Goal: Task Accomplishment & Management: Complete application form

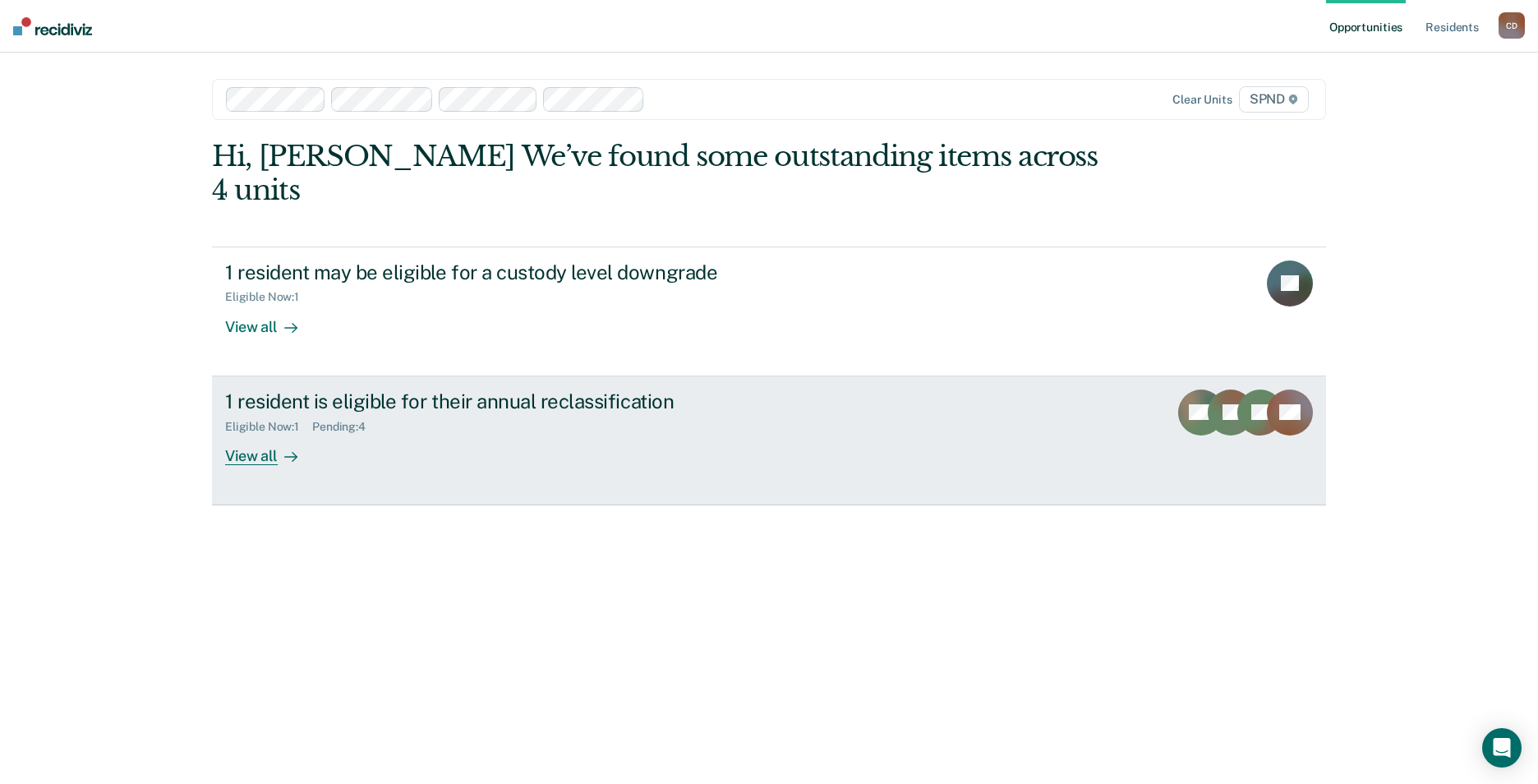
click at [341, 420] on div "Pending : 4" at bounding box center [345, 427] width 67 height 14
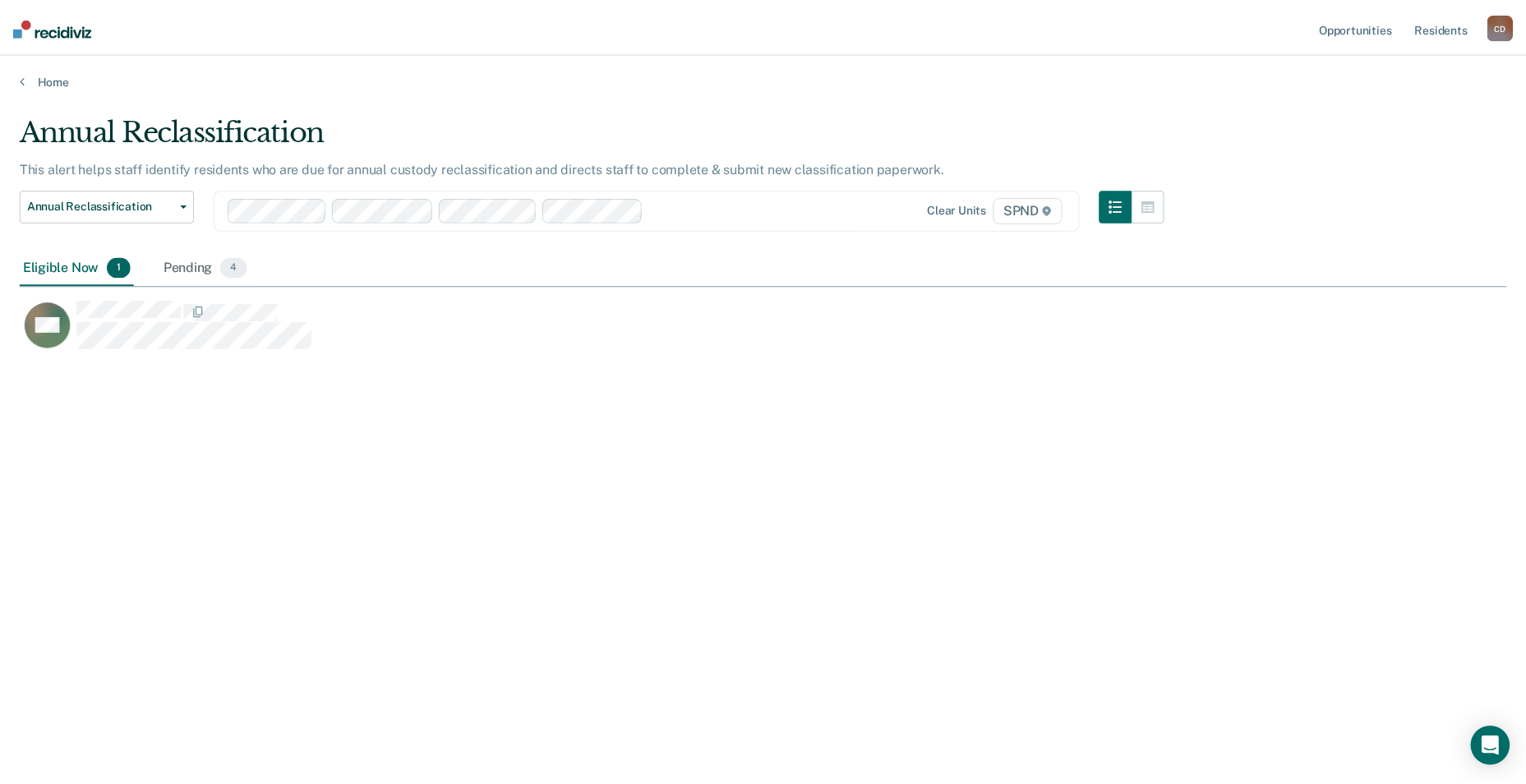
scroll to position [535, 1487]
click at [176, 268] on div "Pending 4" at bounding box center [206, 268] width 90 height 36
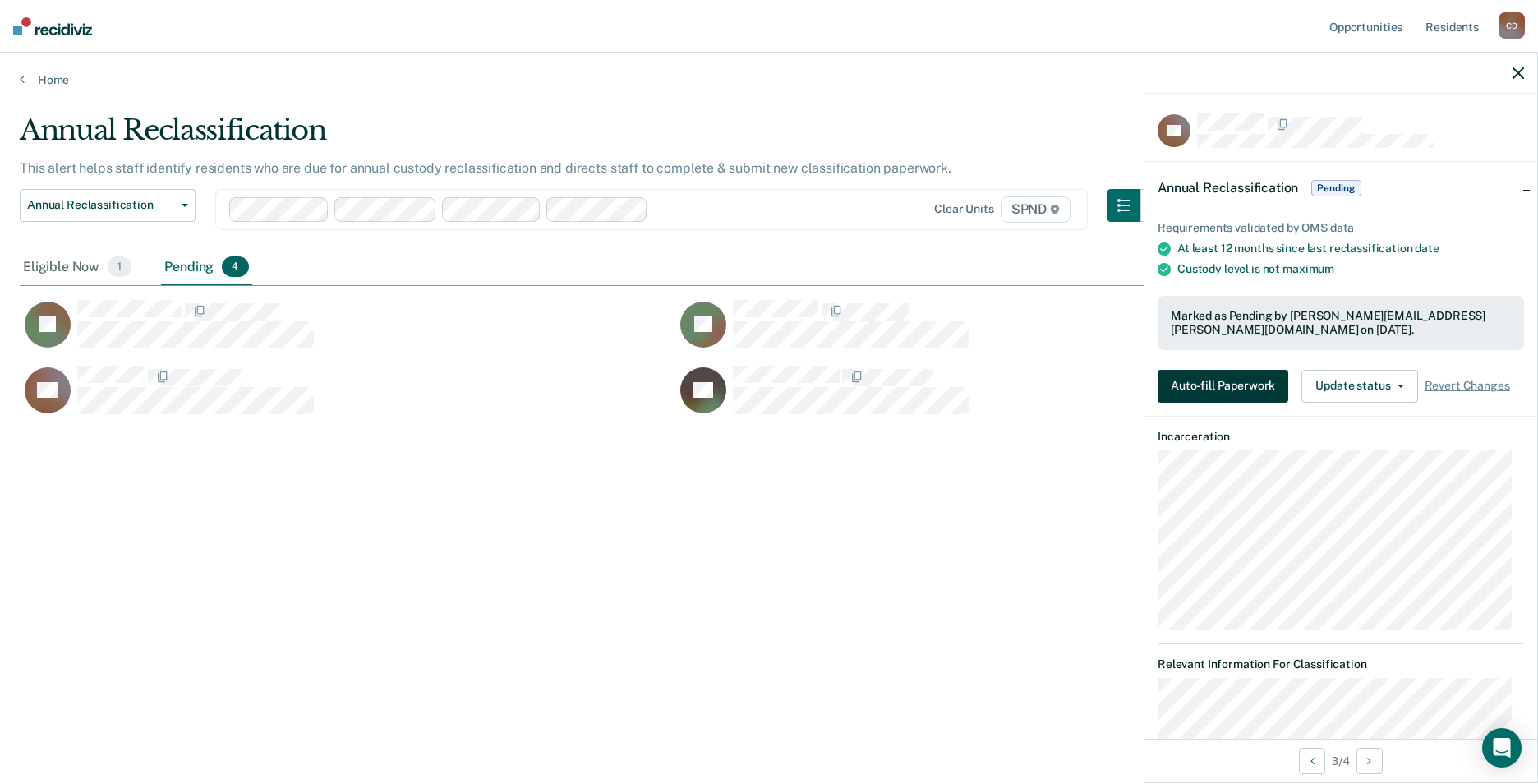
click at [1234, 380] on button "Auto-fill Paperwork" at bounding box center [1223, 386] width 131 height 33
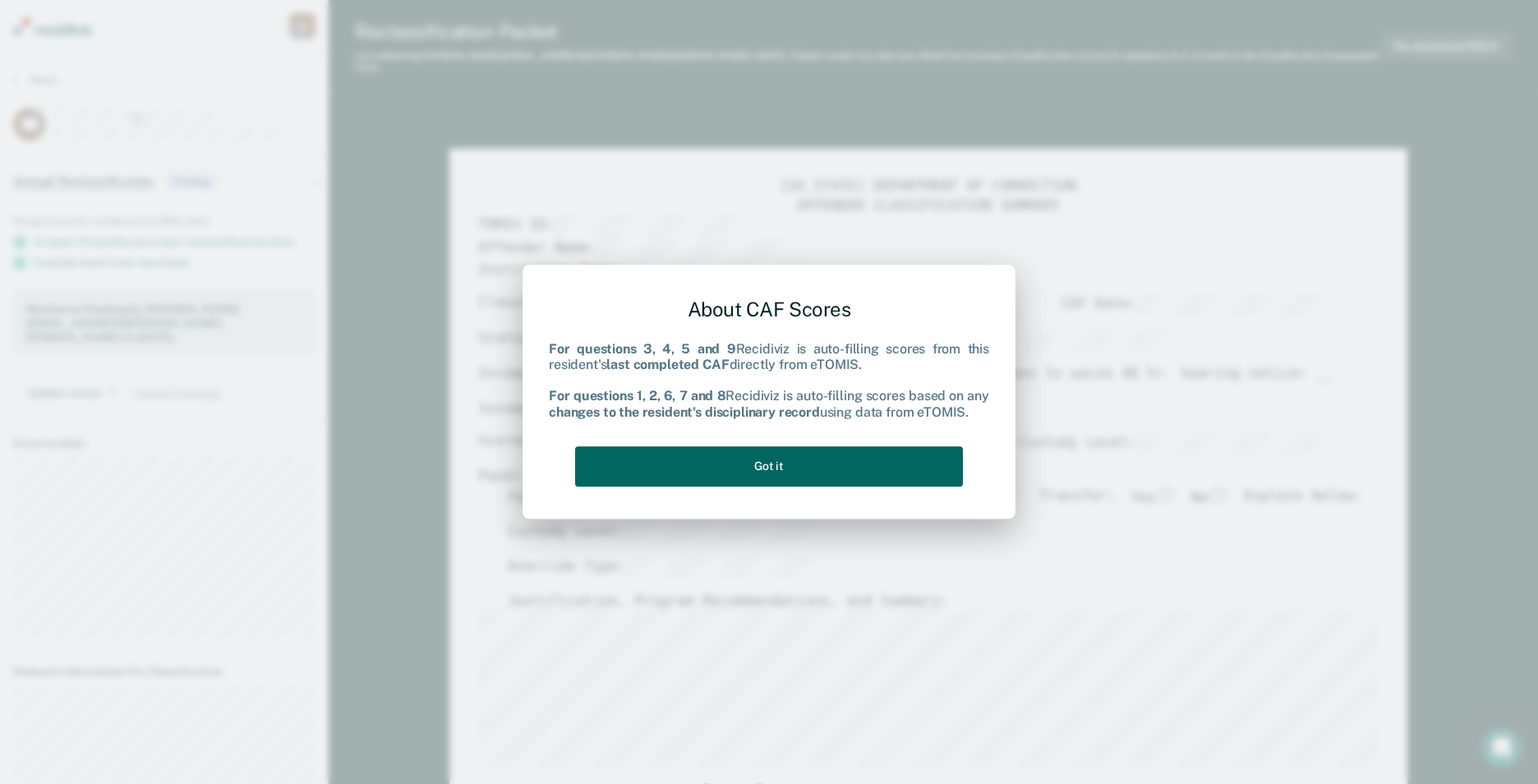
click at [759, 473] on button "Got it" at bounding box center [769, 466] width 388 height 40
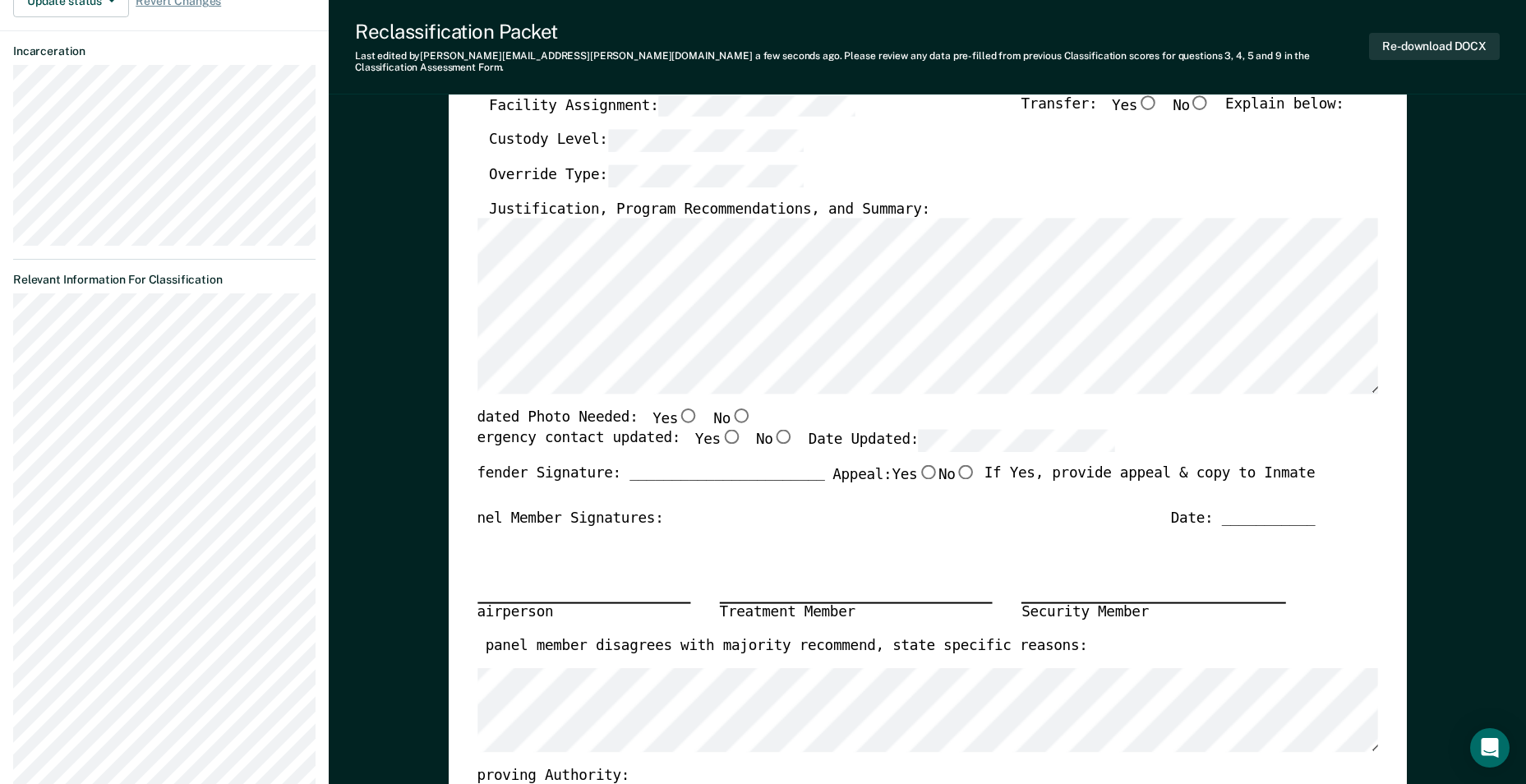
scroll to position [411, 0]
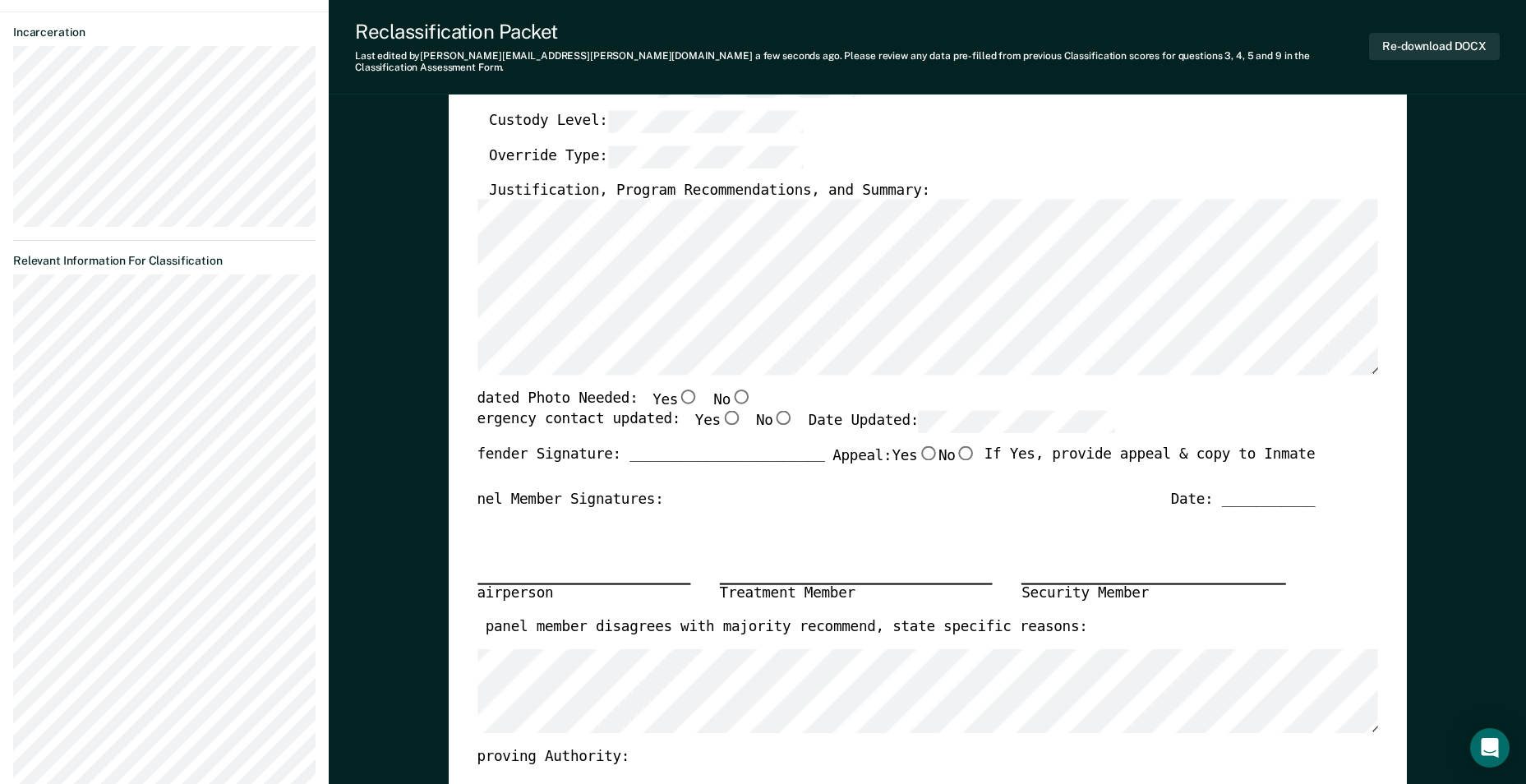
click at [730, 389] on input "No" at bounding box center [741, 396] width 22 height 15
type textarea "x"
radio input "true"
click at [720, 410] on input "Yes" at bounding box center [730, 417] width 22 height 15
type textarea "x"
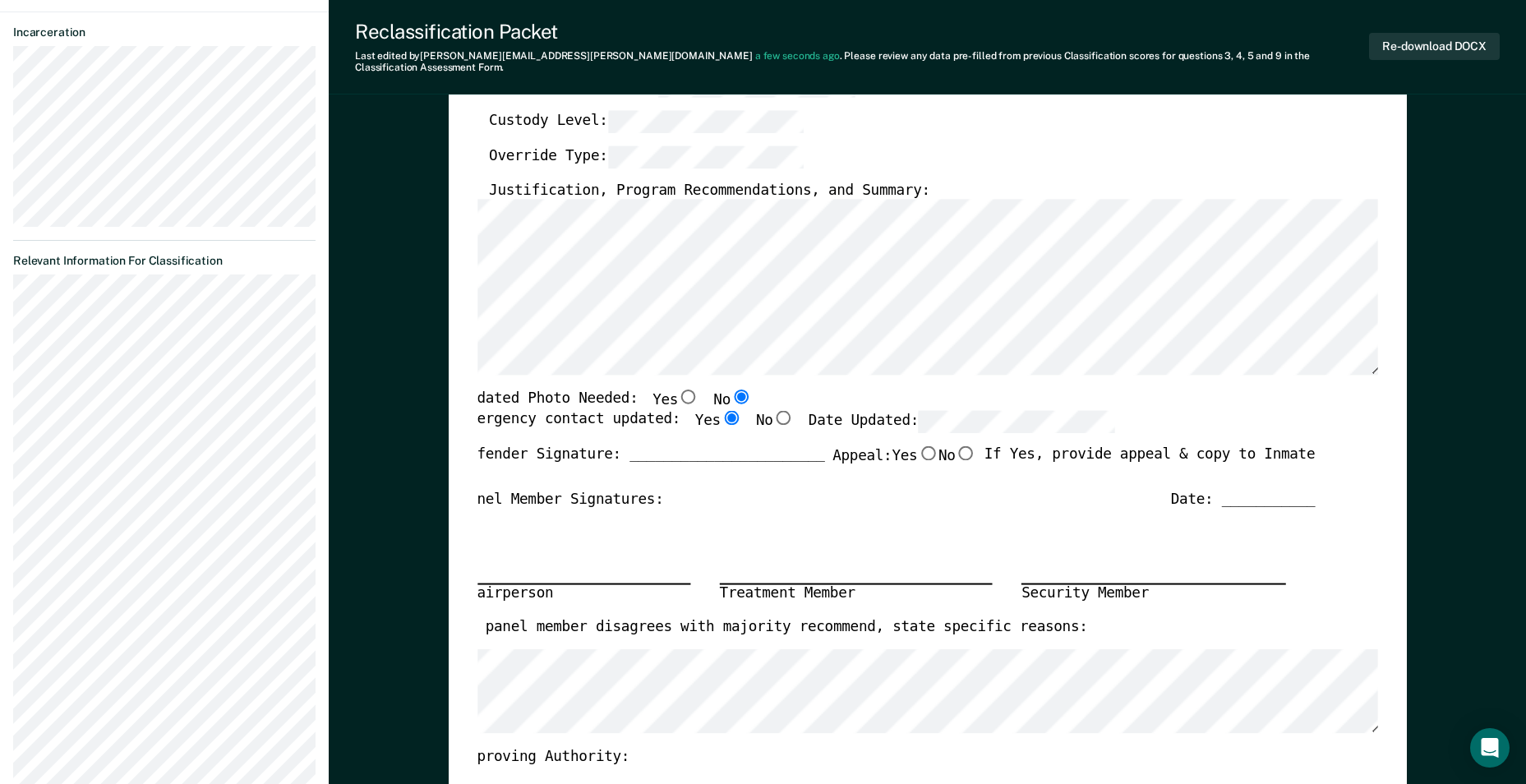
radio input "true"
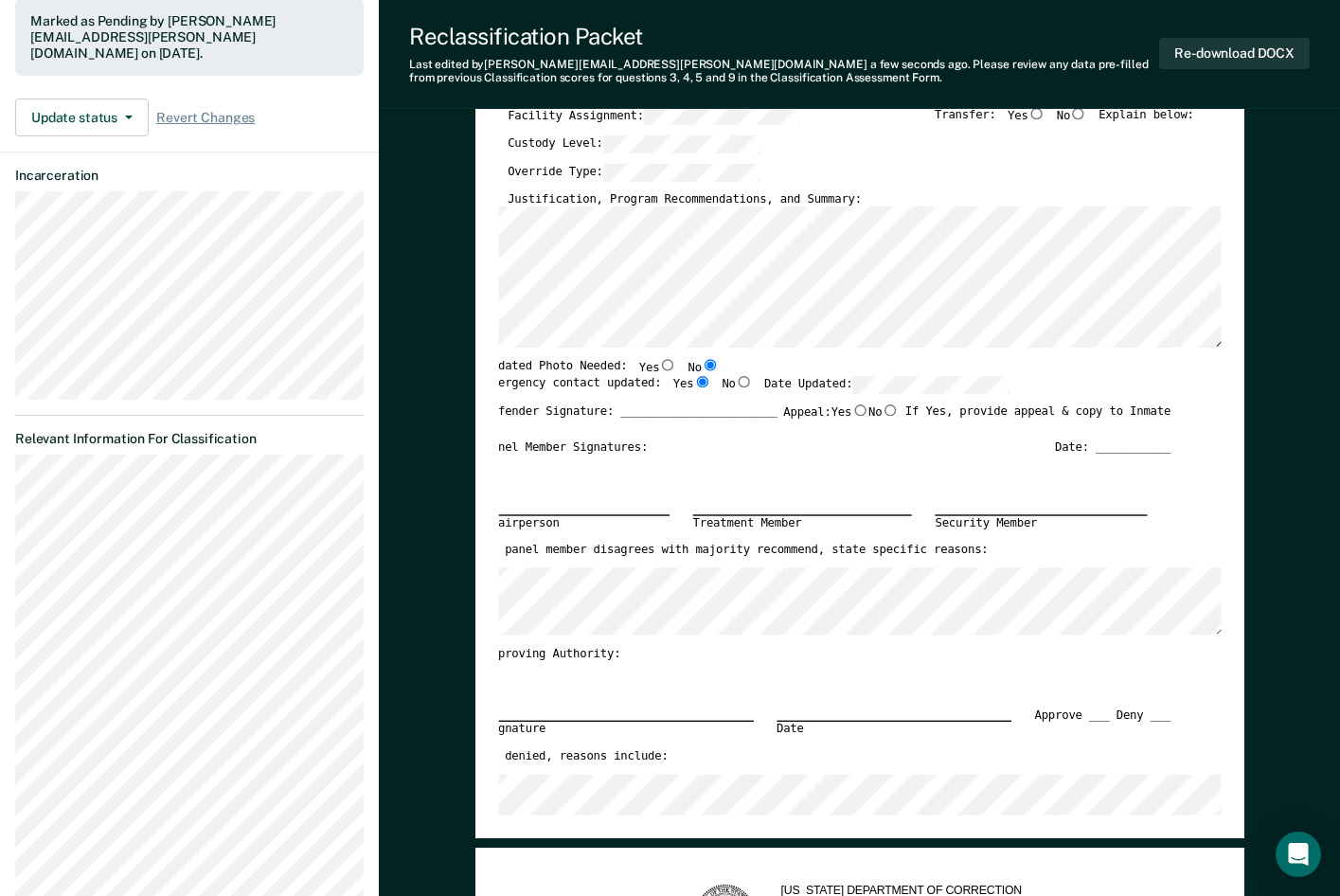
scroll to position [0, 0]
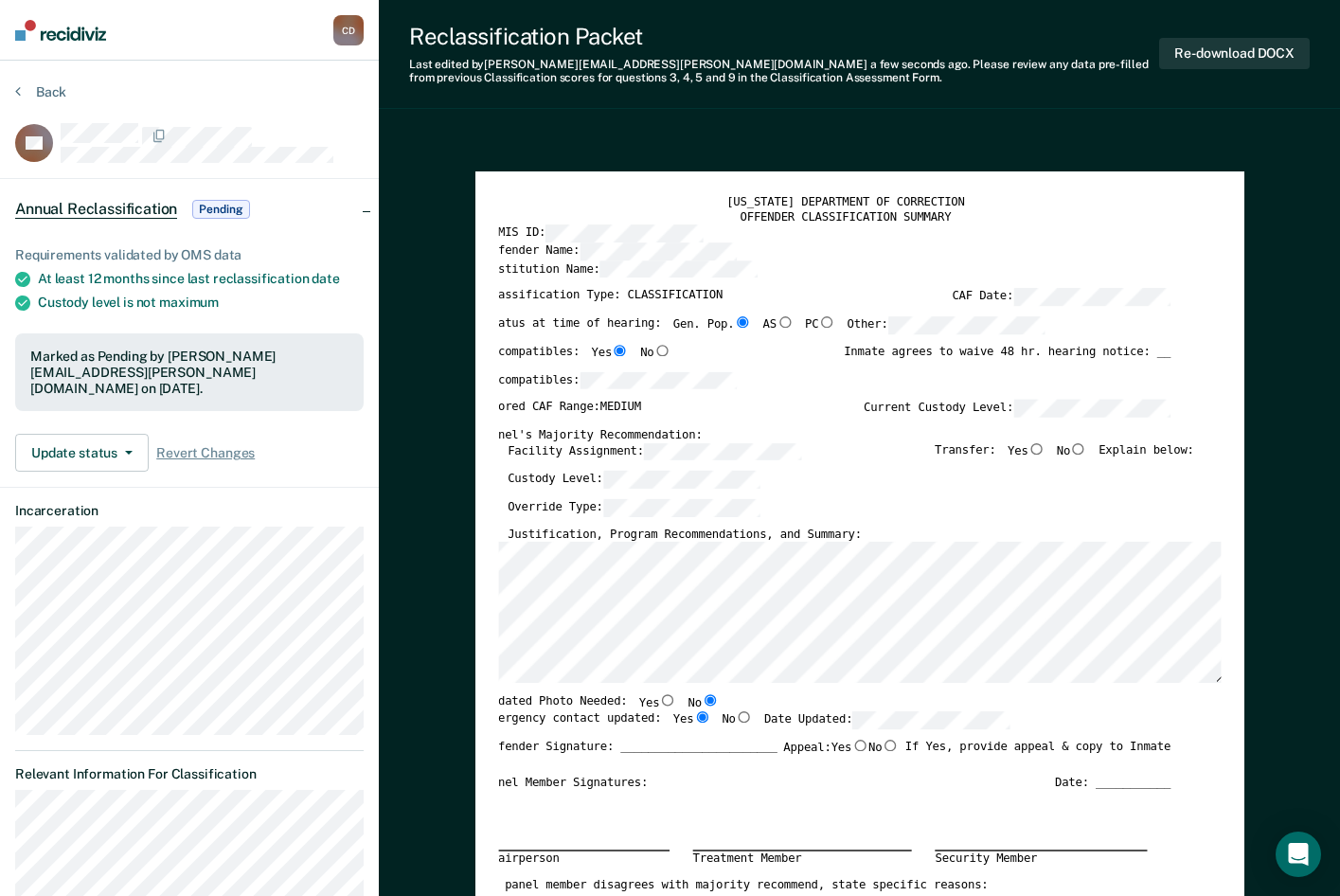
click at [1224, 58] on button "Re-download DOCX" at bounding box center [1234, 53] width 151 height 31
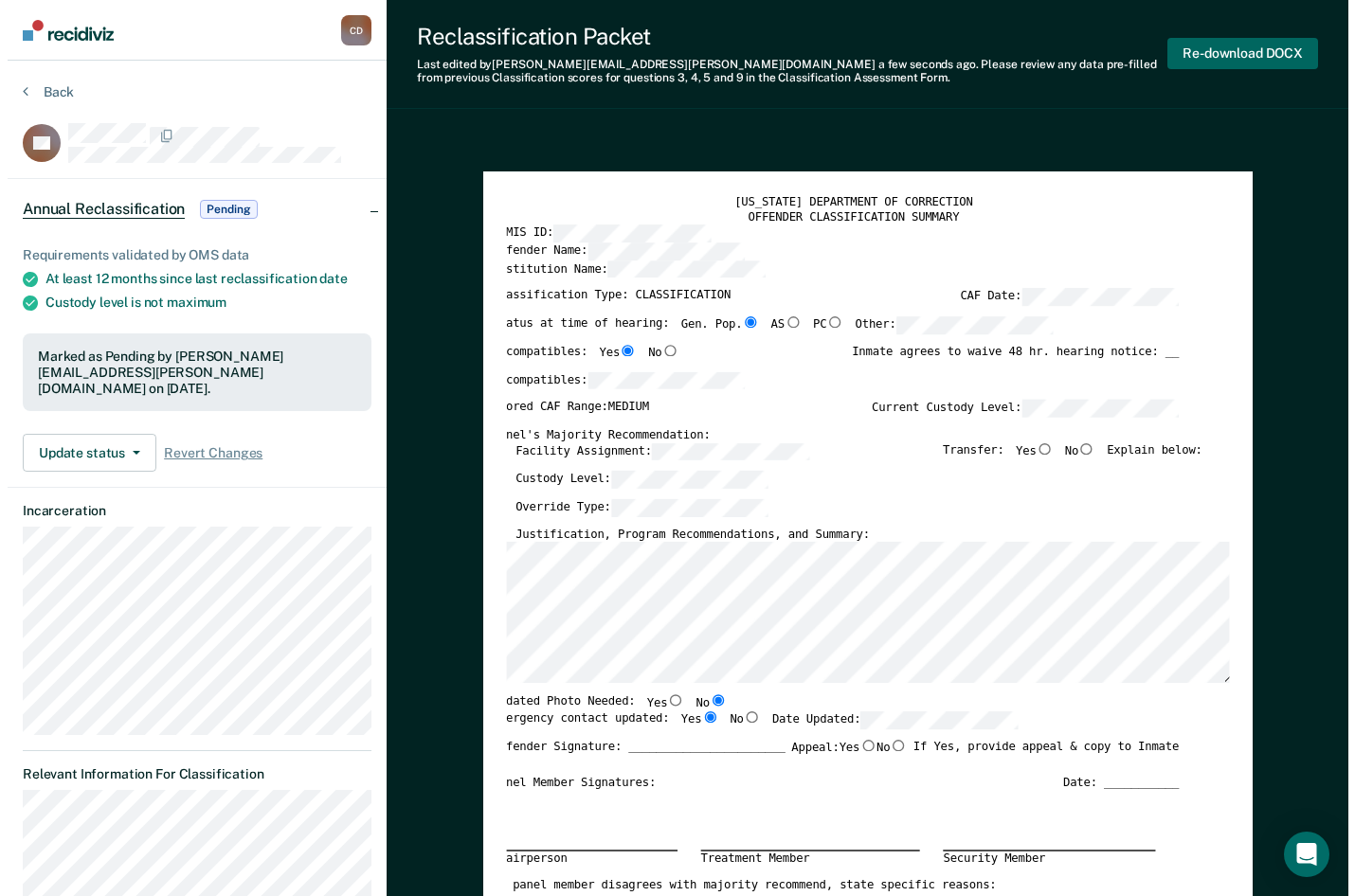
scroll to position [0, 4]
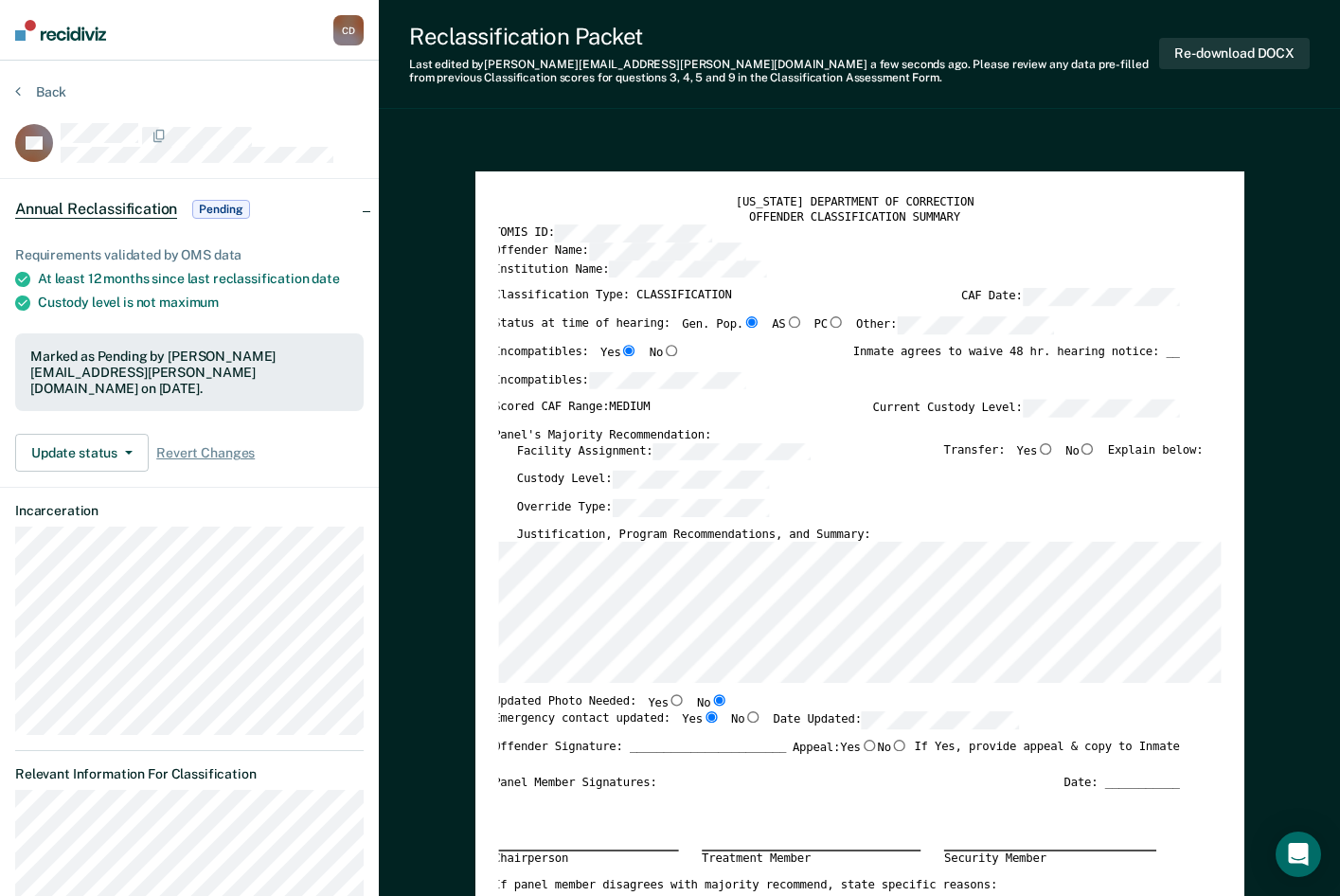
click at [1274, 82] on div "Re-download DOCX" at bounding box center [1234, 54] width 151 height 63
click at [1248, 57] on button "Re-download DOCX" at bounding box center [1234, 53] width 151 height 31
click at [45, 96] on button "Back" at bounding box center [40, 91] width 51 height 17
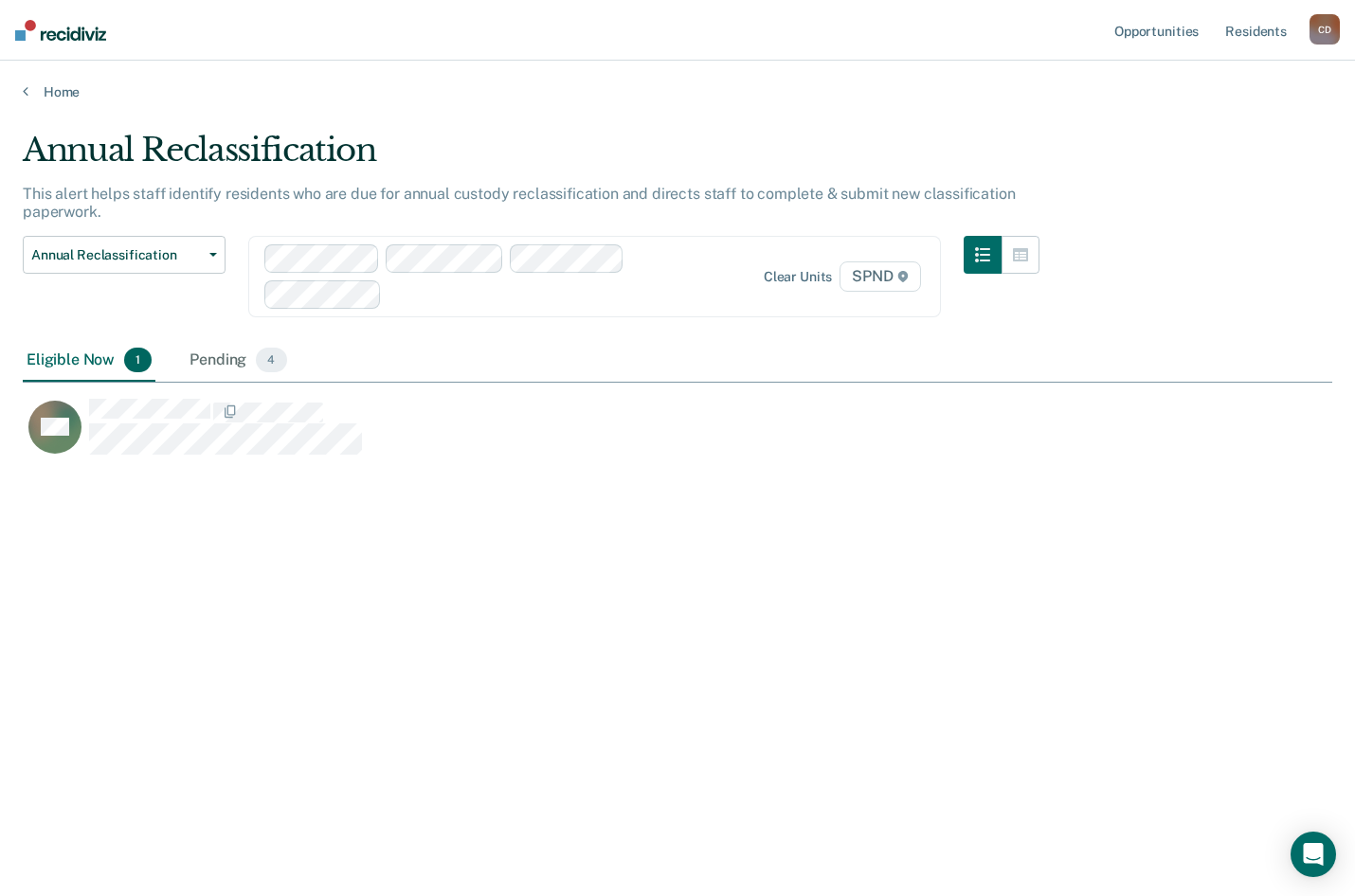
scroll to position [609, 1295]
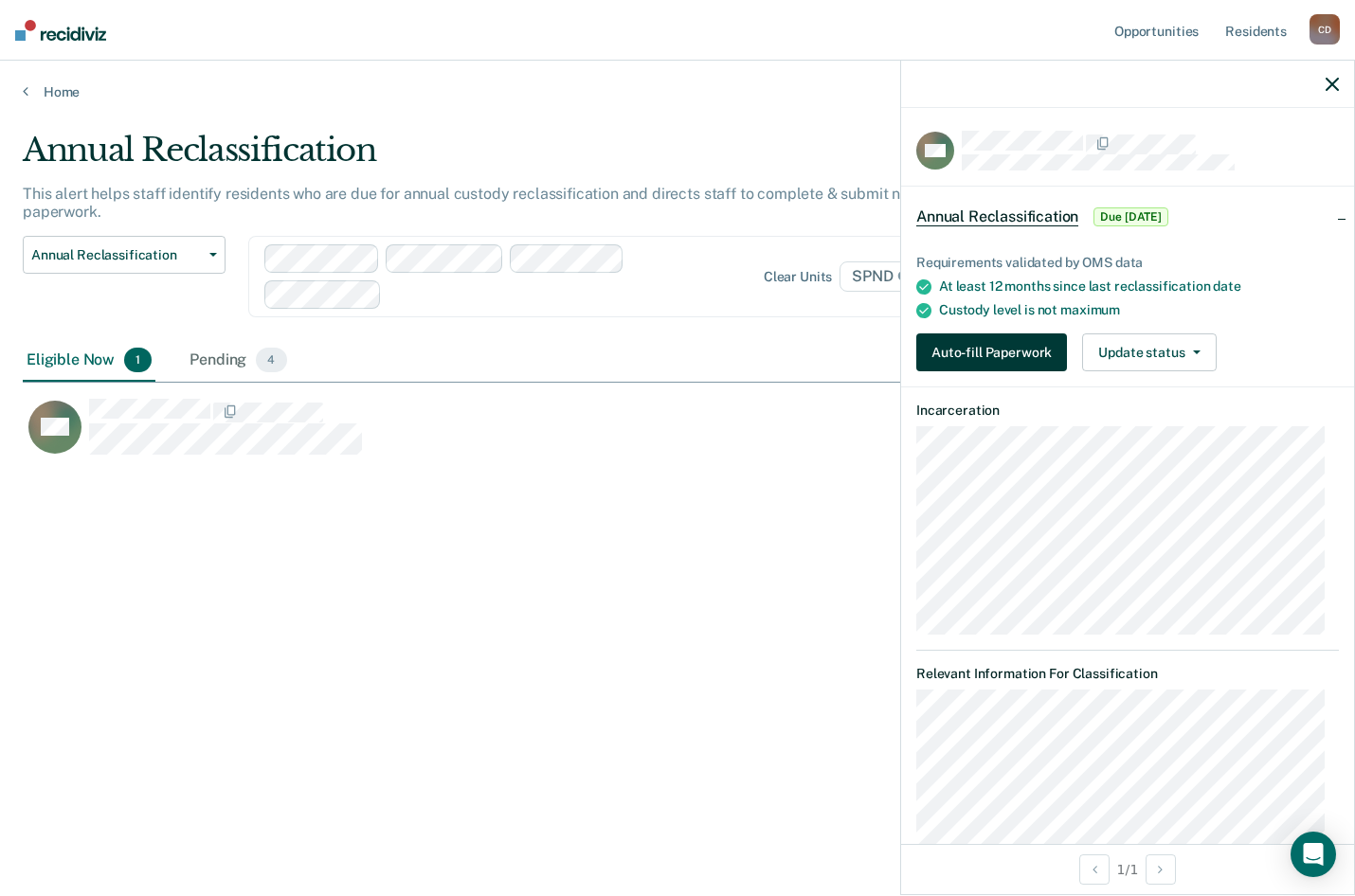
click at [996, 351] on button "Auto-fill Paperwork" at bounding box center [991, 352] width 151 height 38
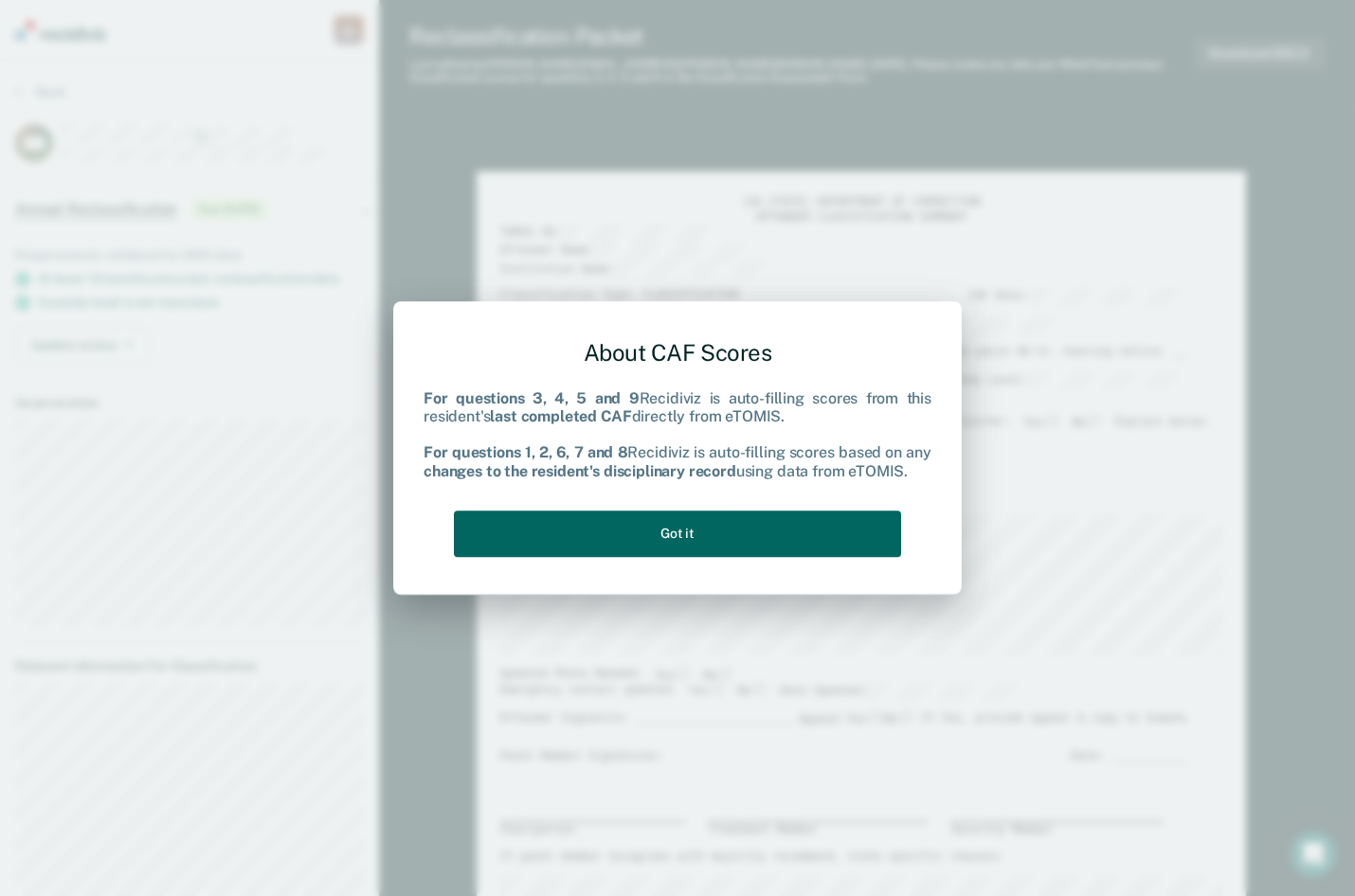
click at [699, 533] on button "Got it" at bounding box center [677, 534] width 447 height 46
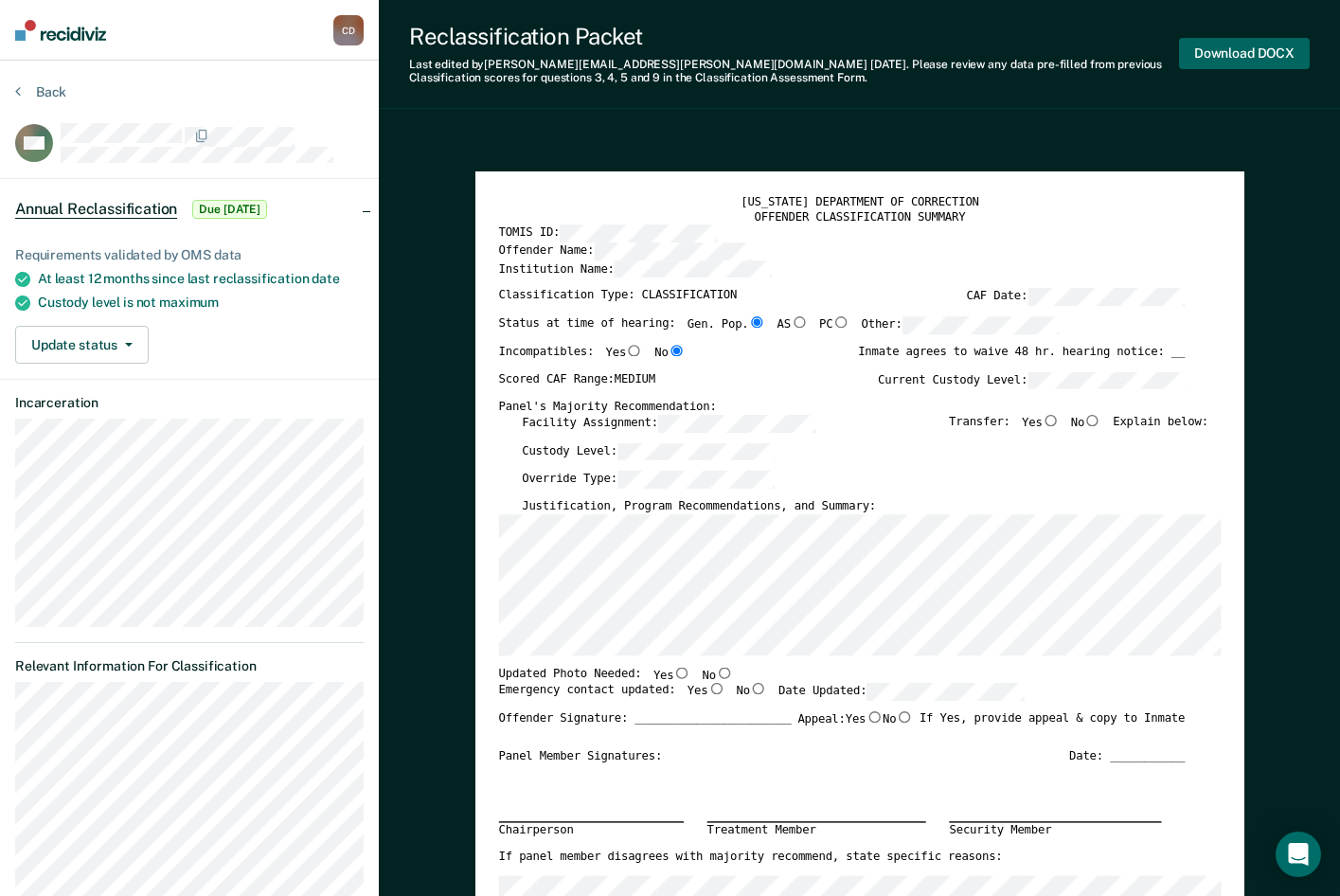
click at [1268, 58] on button "Download DOCX" at bounding box center [1244, 53] width 131 height 31
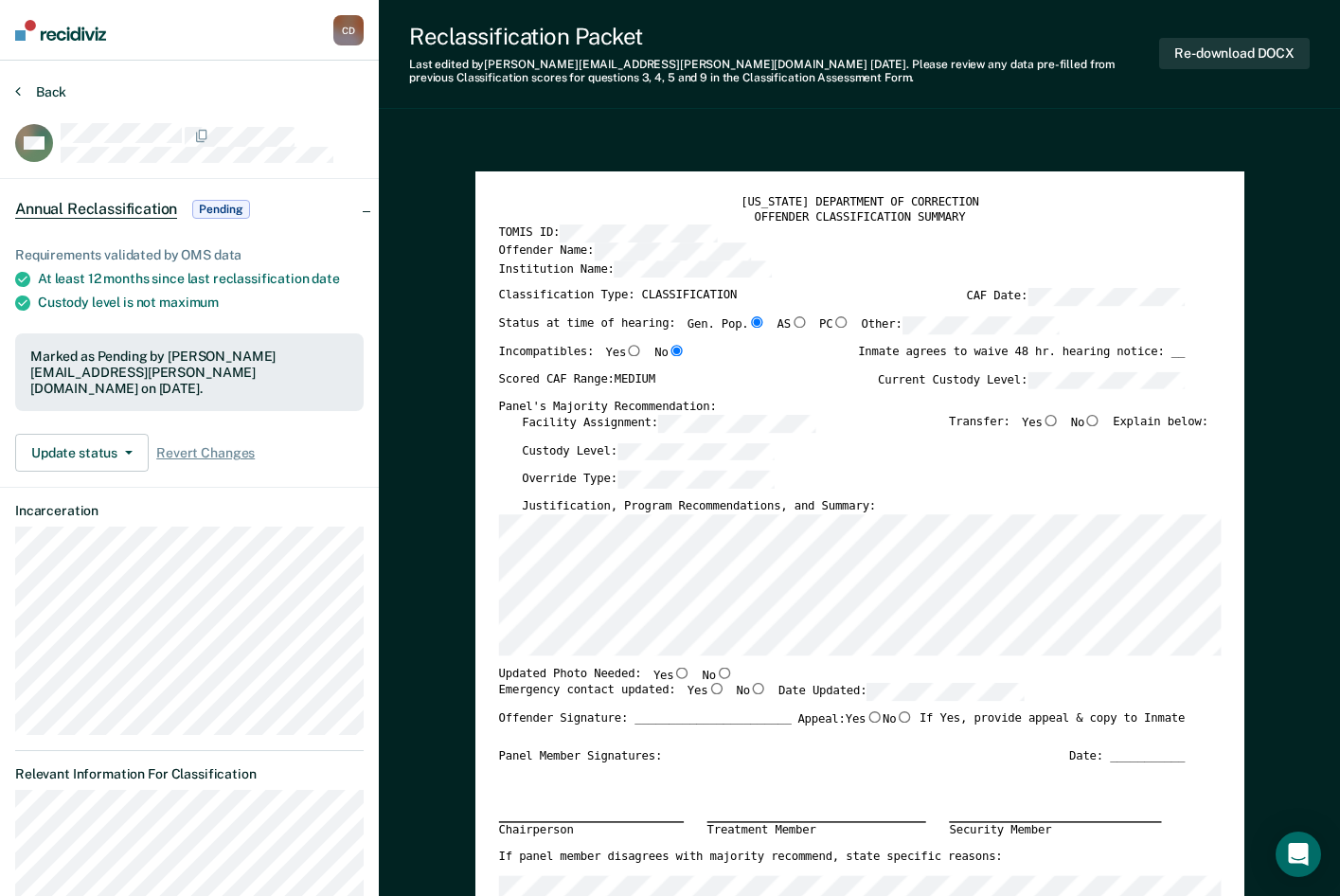
click at [16, 92] on icon at bounding box center [18, 90] width 6 height 15
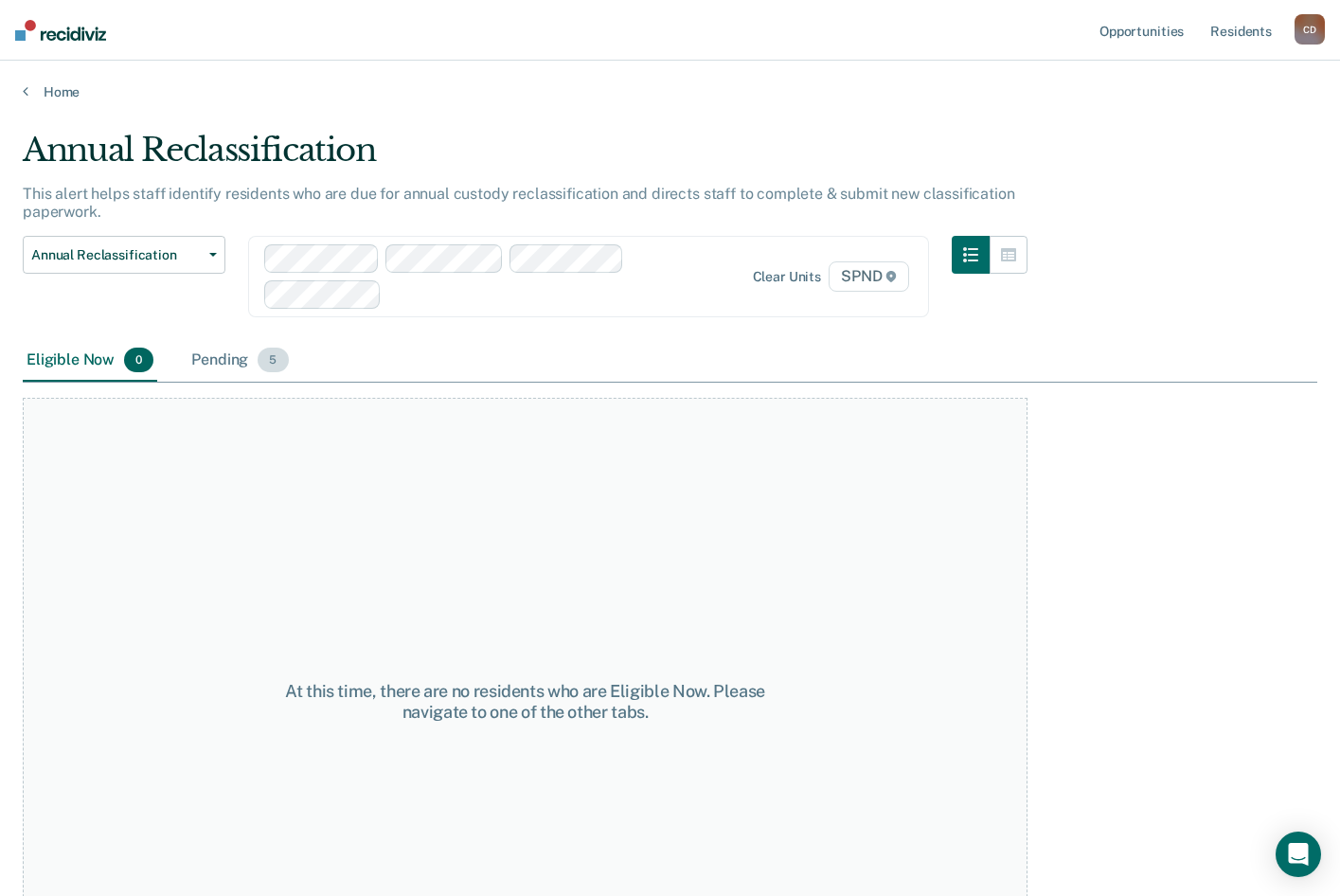
click at [228, 357] on div "Pending 5" at bounding box center [240, 361] width 104 height 42
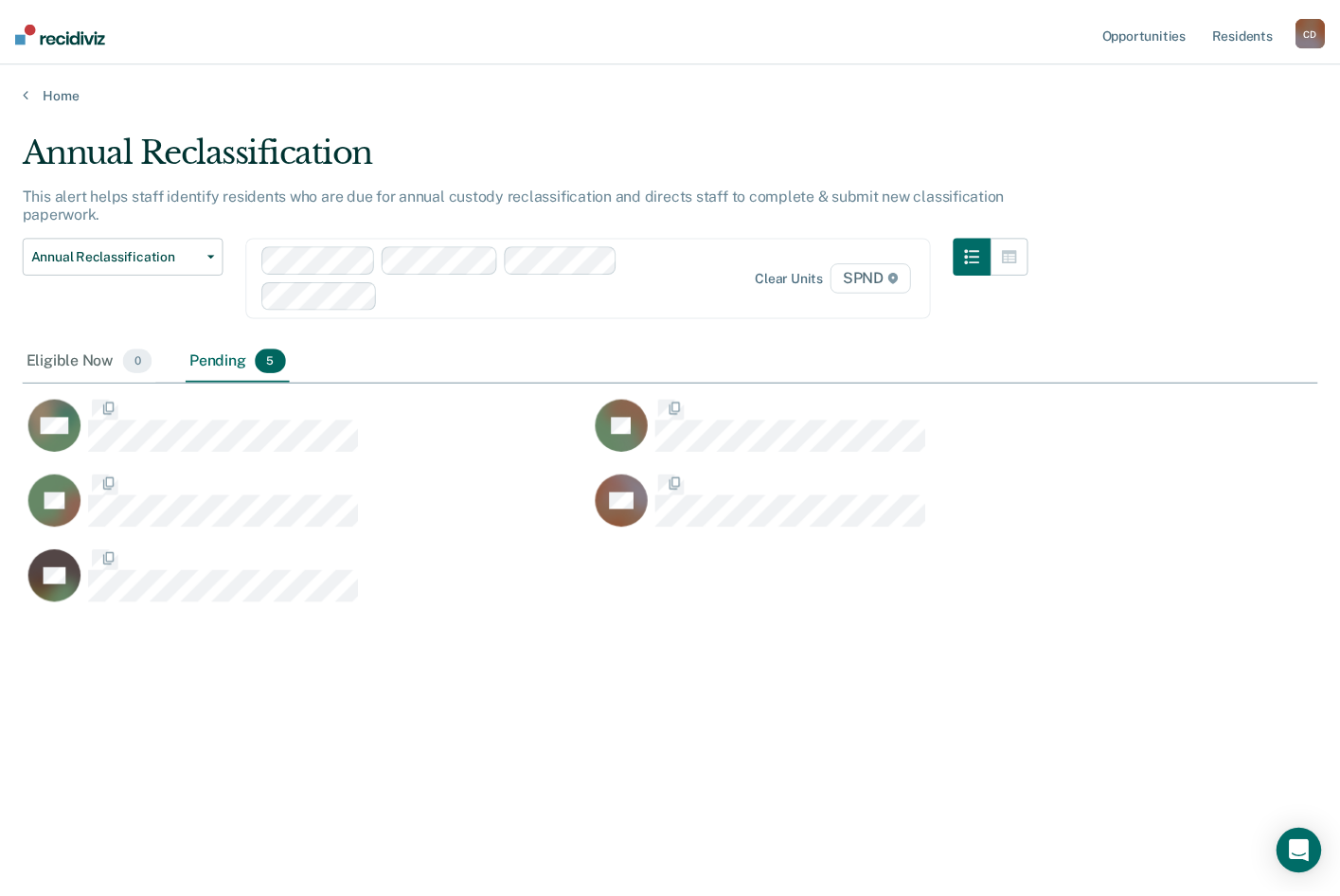
scroll to position [609, 1295]
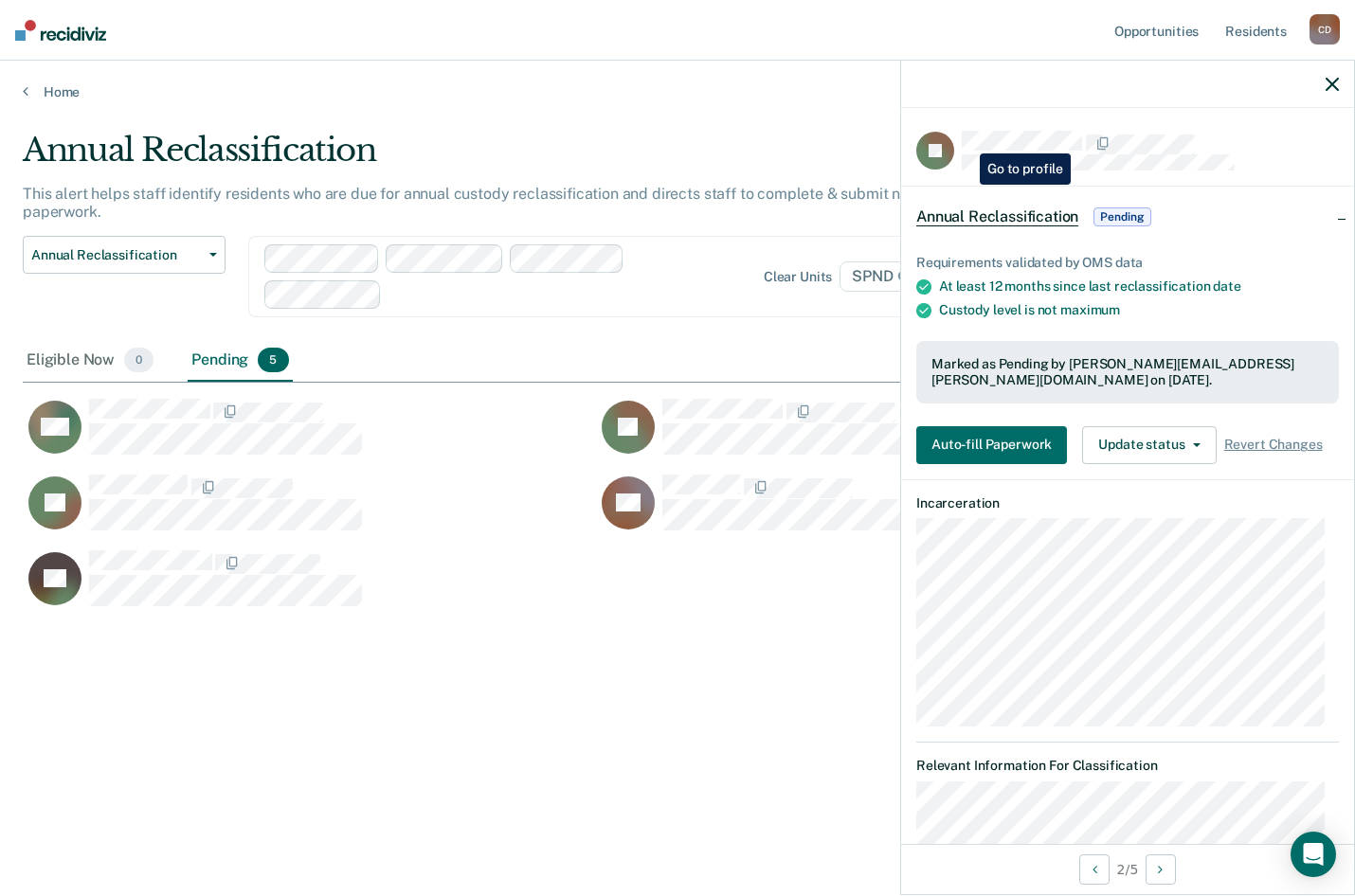
click at [965, 139] on div at bounding box center [1149, 143] width 377 height 25
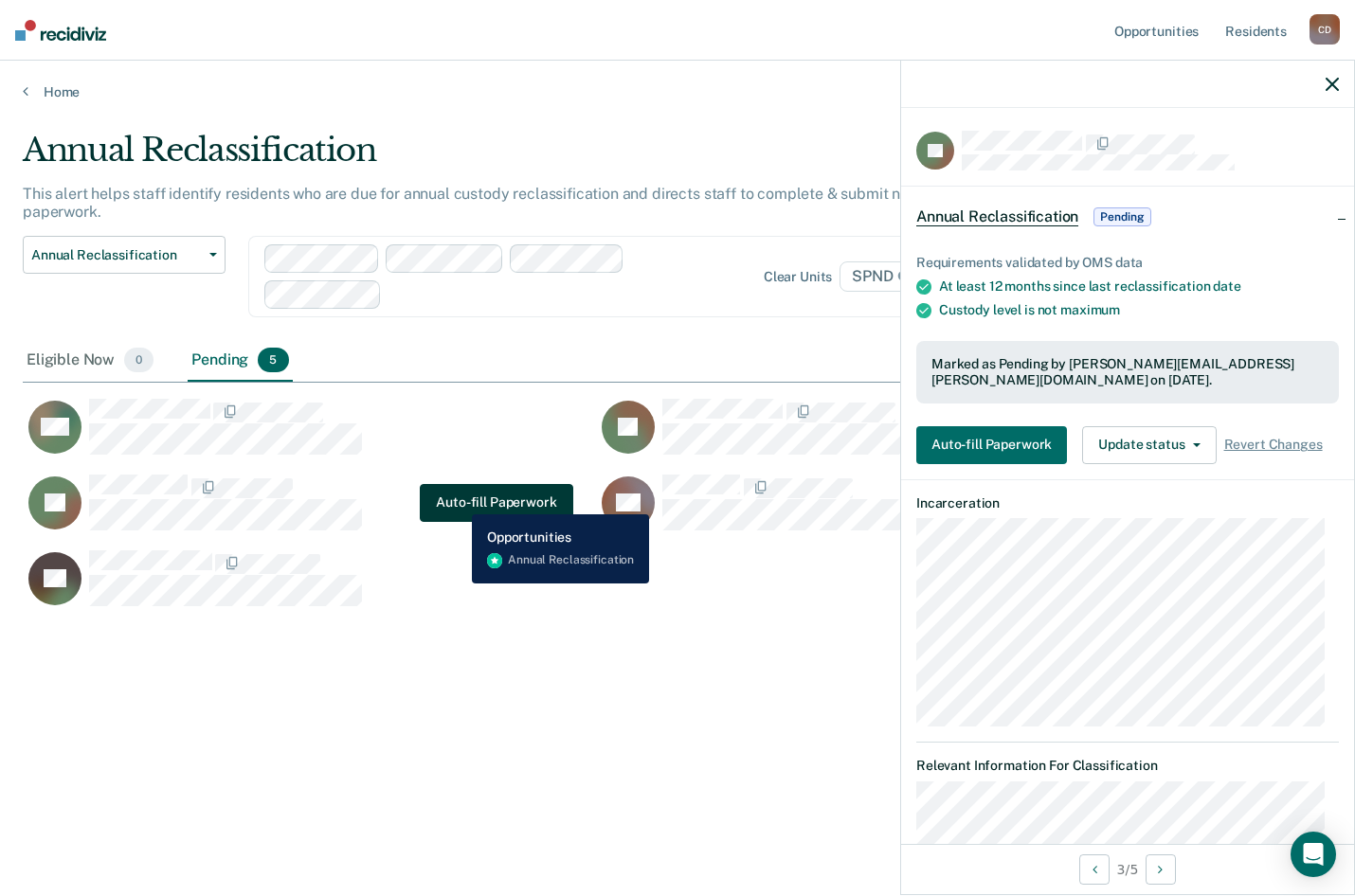
click at [458, 500] on button "Auto-fill Paperwork" at bounding box center [496, 502] width 153 height 38
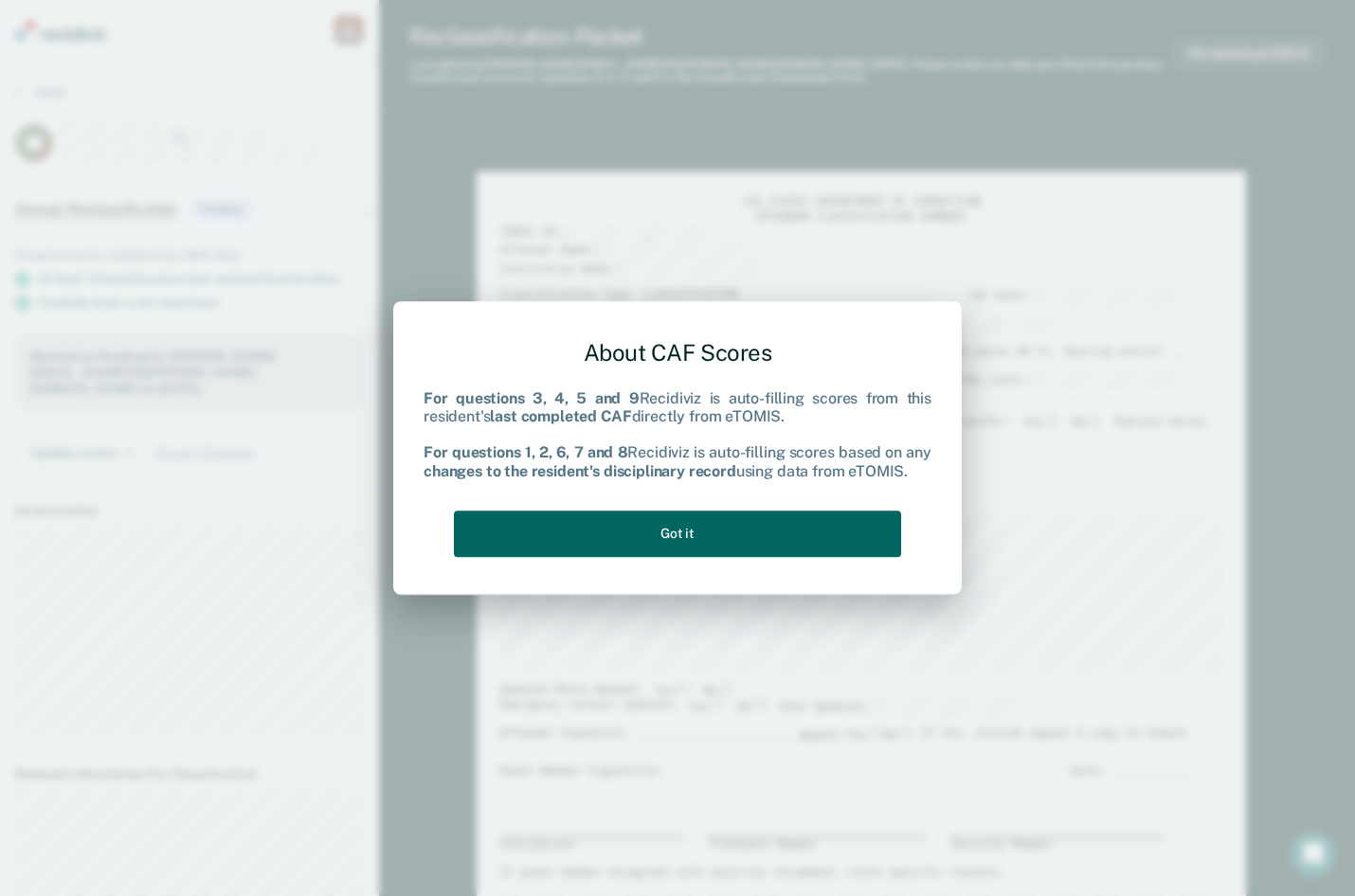
click at [605, 518] on button "Got it" at bounding box center [677, 534] width 447 height 46
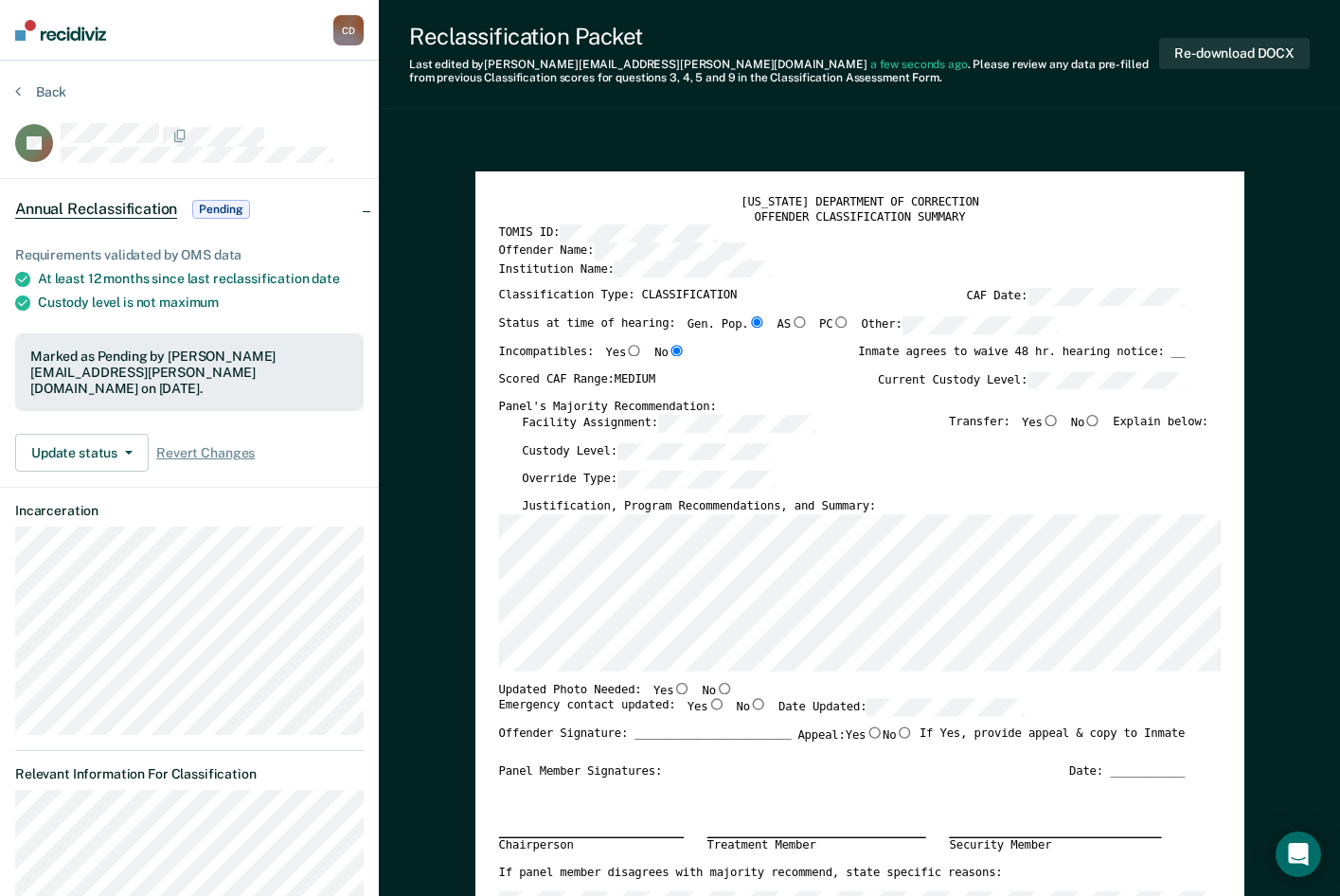
click at [614, 508] on label "Justification, Program Recommendations, and Summary:" at bounding box center [699, 505] width 354 height 15
click at [715, 686] on input "No" at bounding box center [723, 687] width 17 height 11
type textarea "x"
radio input "true"
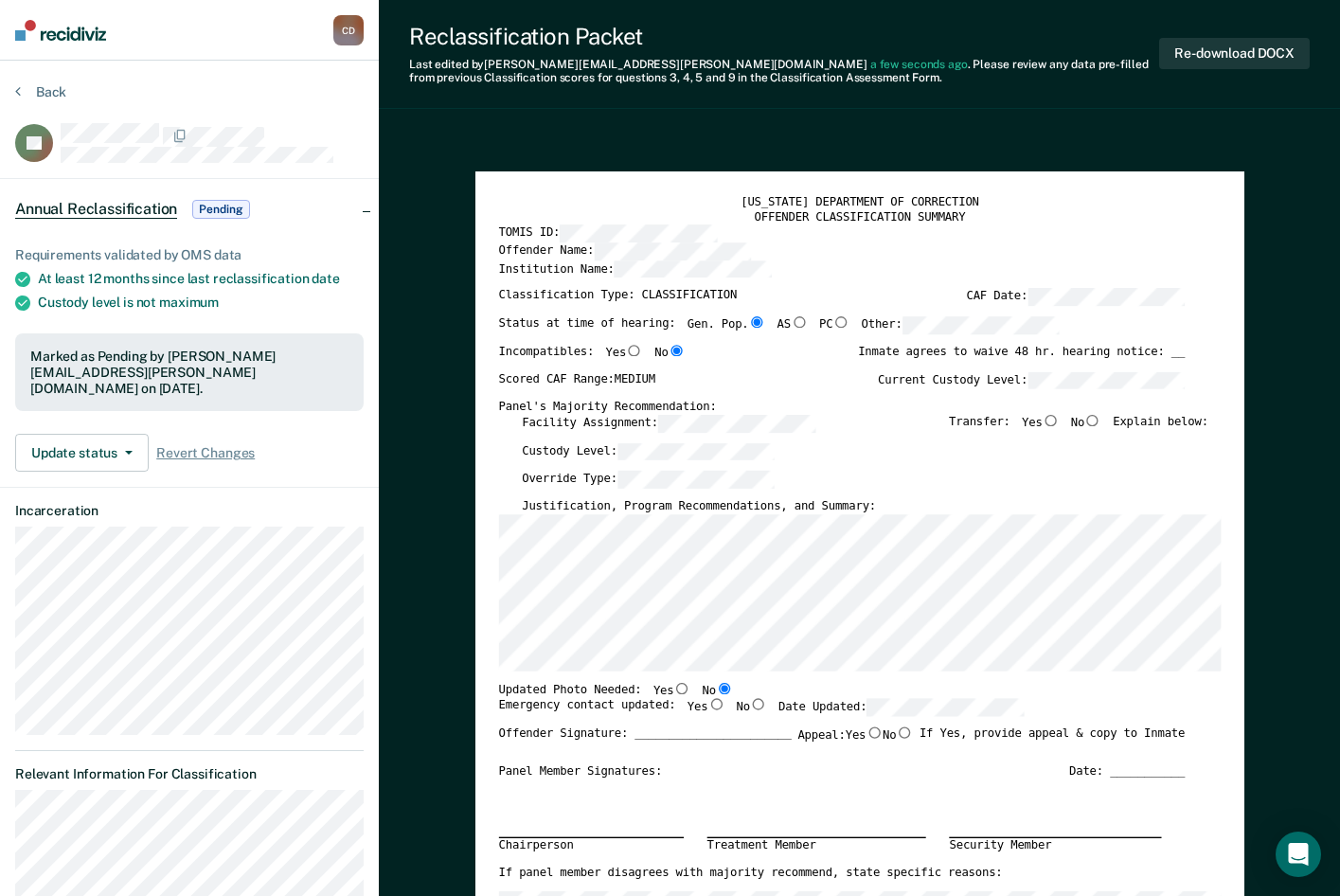
click at [708, 706] on input "Yes" at bounding box center [716, 703] width 17 height 11
type textarea "x"
radio input "true"
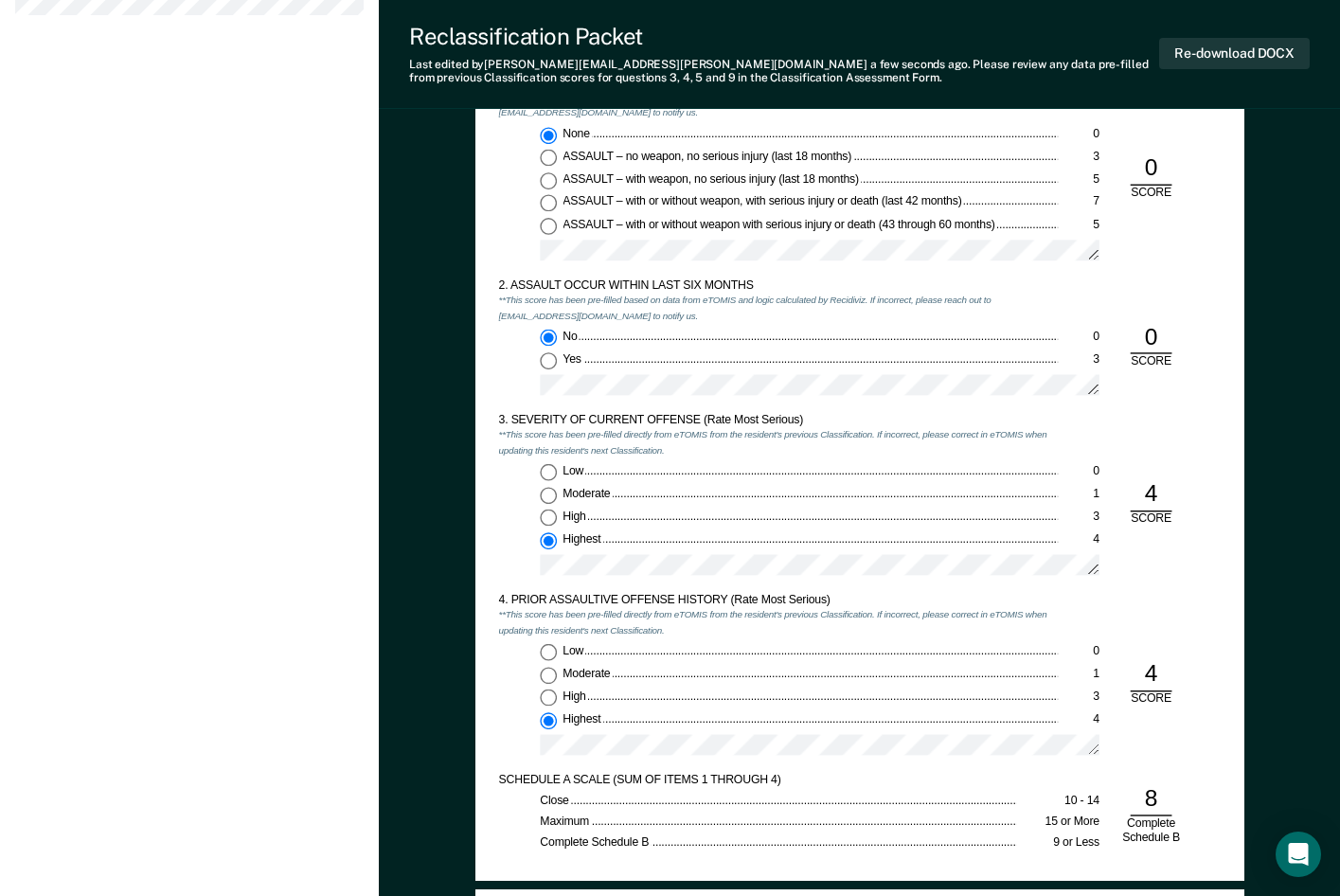
scroll to position [1326, 0]
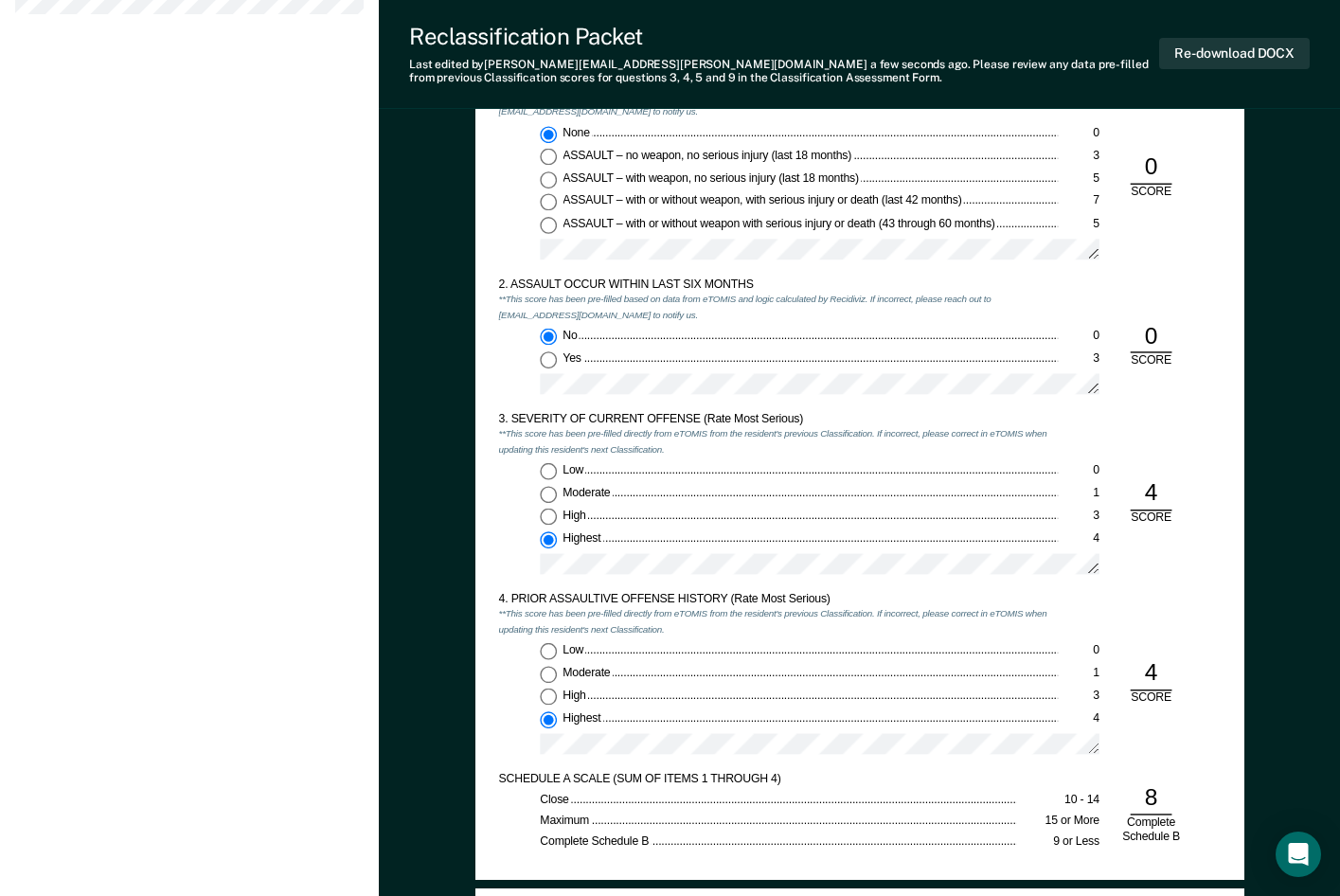
click at [549, 512] on input "High 3" at bounding box center [548, 517] width 17 height 17
type textarea "x"
radio input "true"
radio input "false"
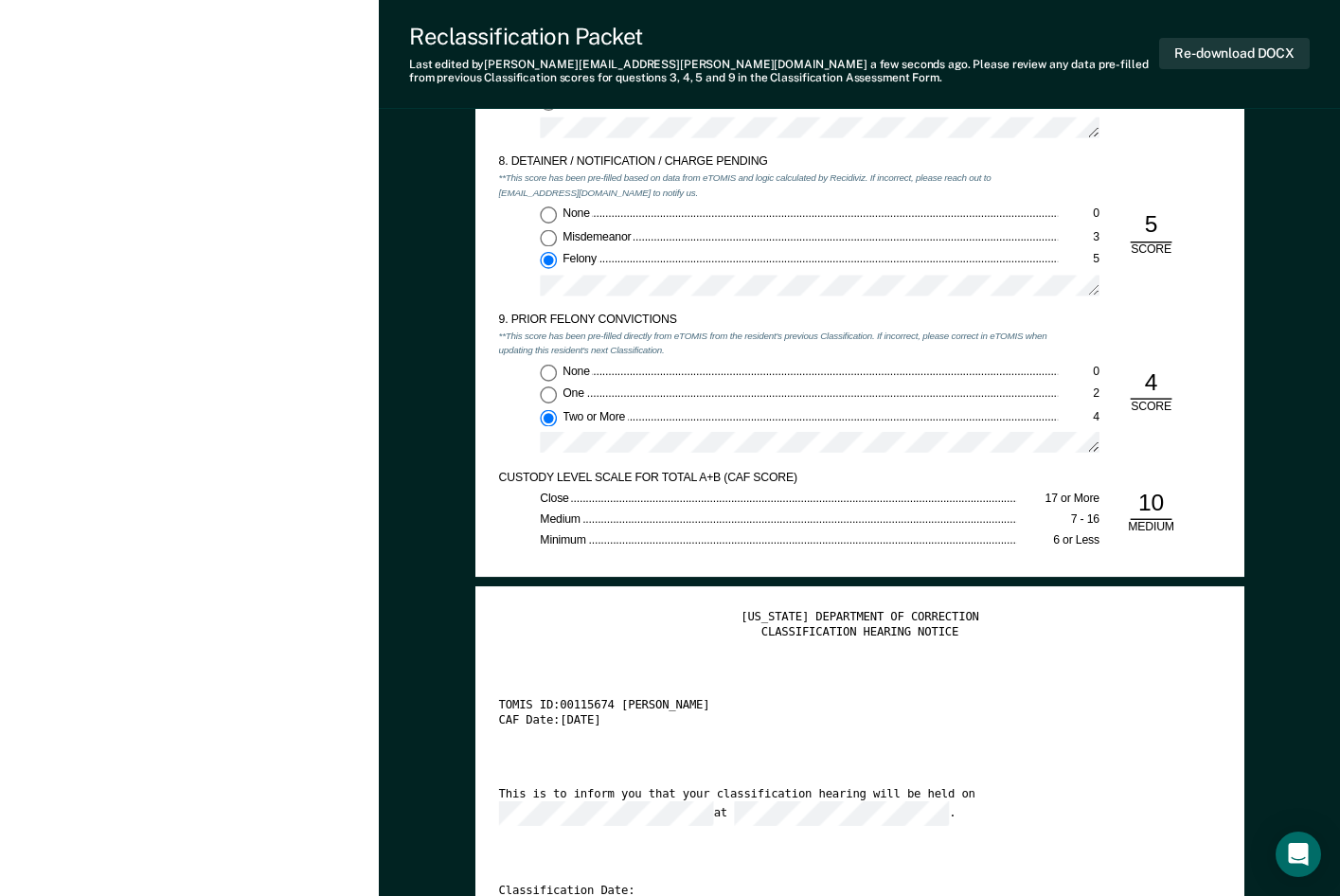
scroll to position [2842, 0]
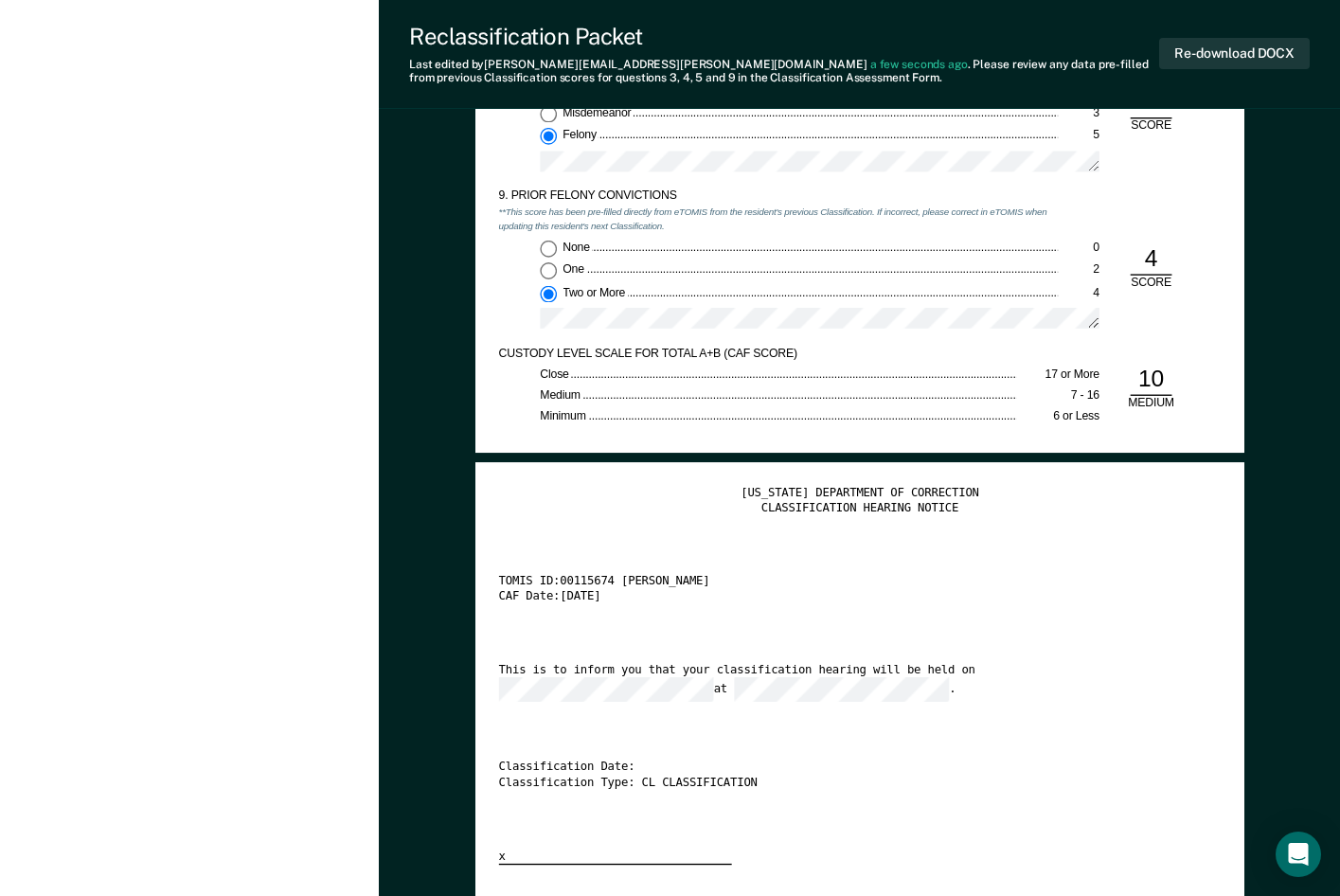
click at [1159, 177] on div "8. DETAINER / NOTIFICATION / CHARGE PENDING **This score has been pre-filled ba…" at bounding box center [859, 109] width 723 height 157
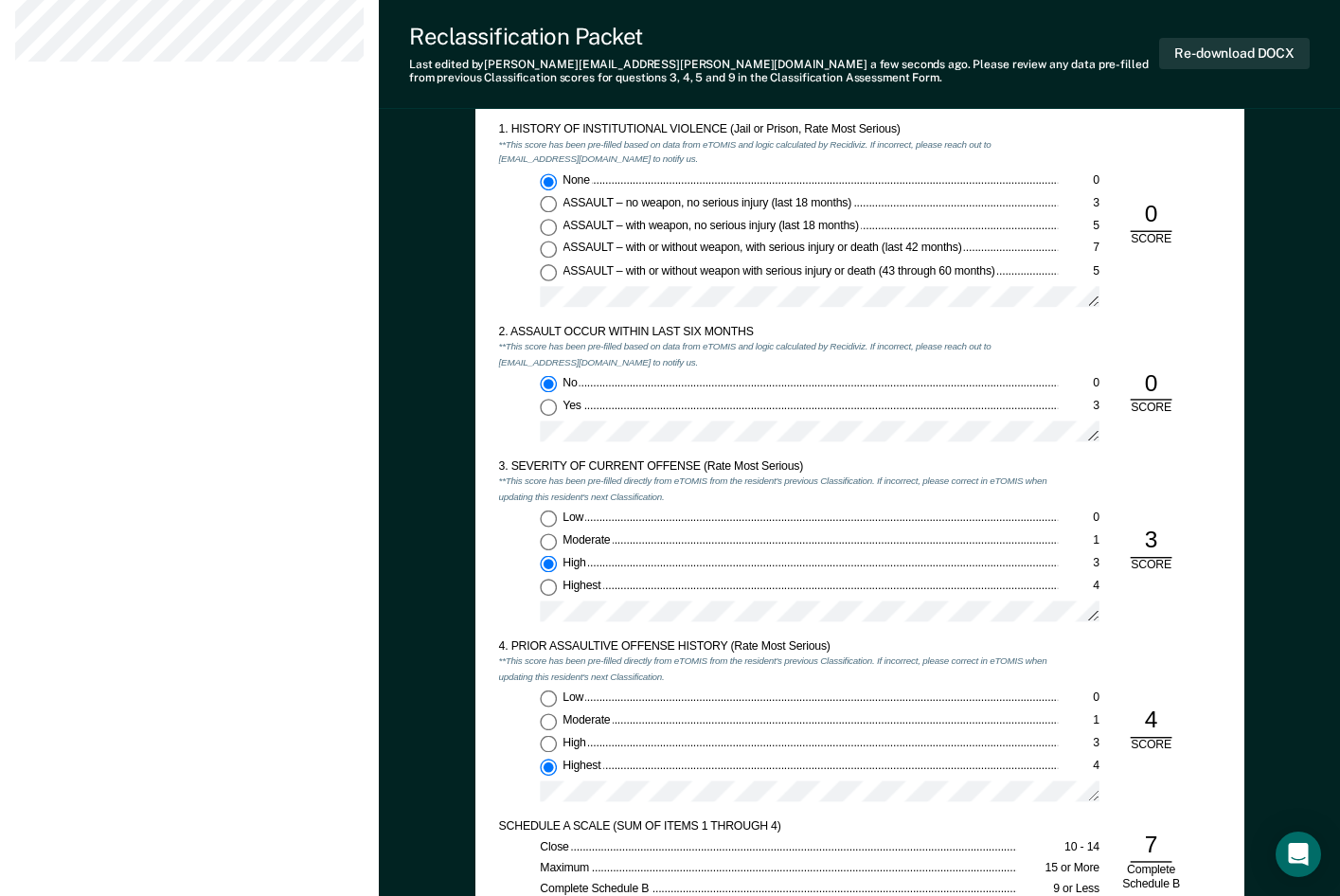
scroll to position [1326, 0]
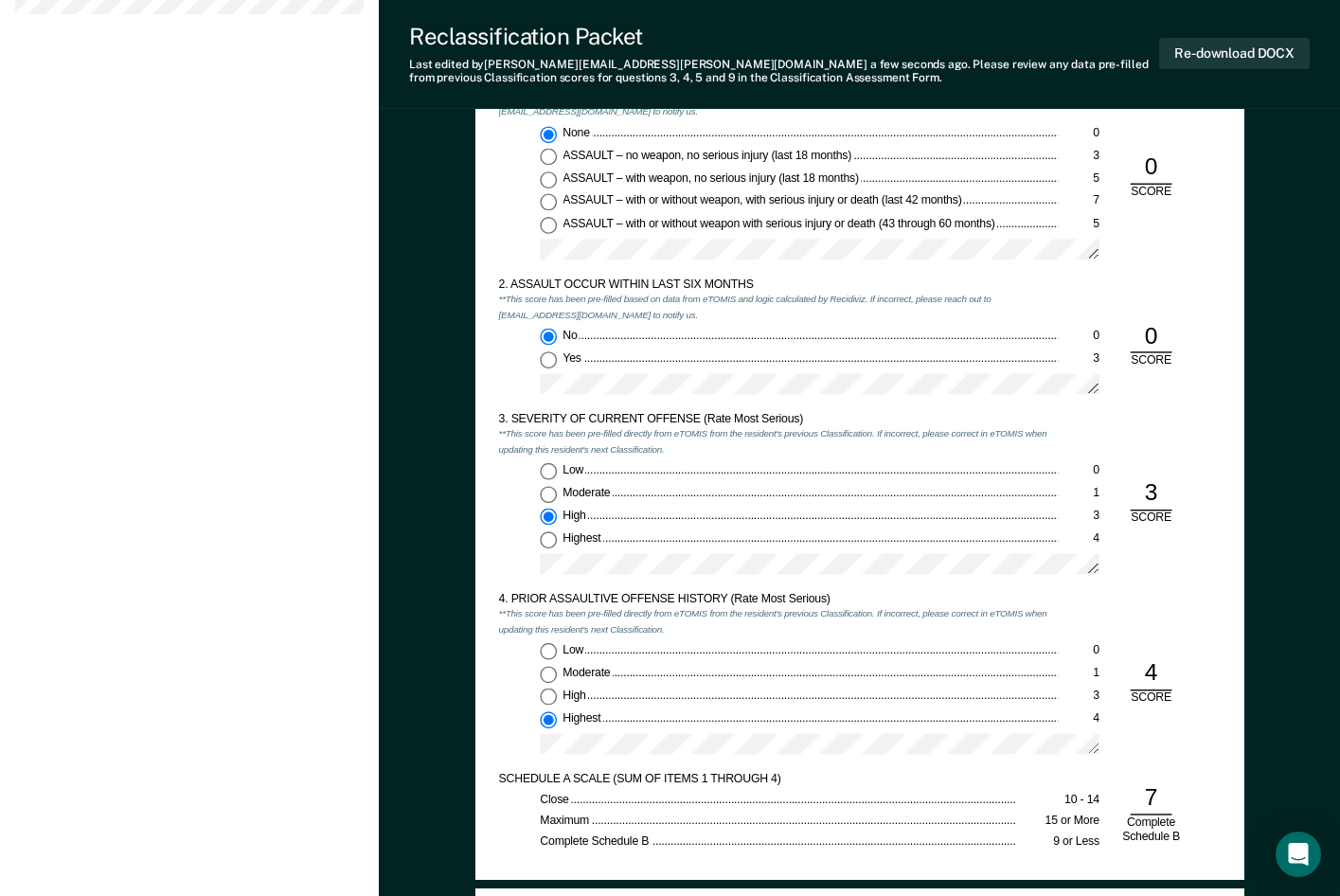
click at [741, 700] on div "High" at bounding box center [810, 696] width 495 height 15
click at [557, 700] on input "High 3" at bounding box center [548, 697] width 17 height 17
type textarea "x"
radio input "true"
radio input "false"
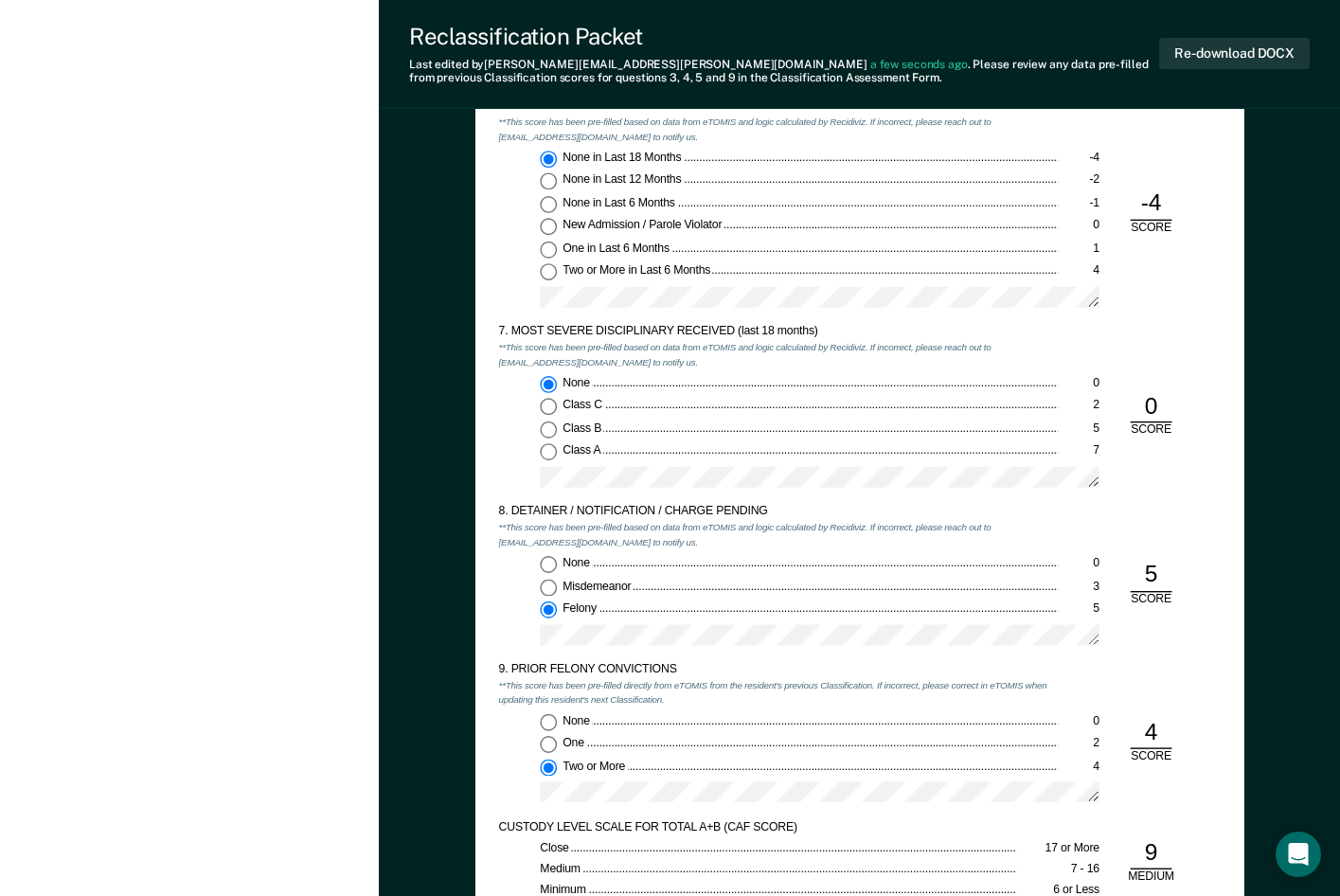
scroll to position [2842, 0]
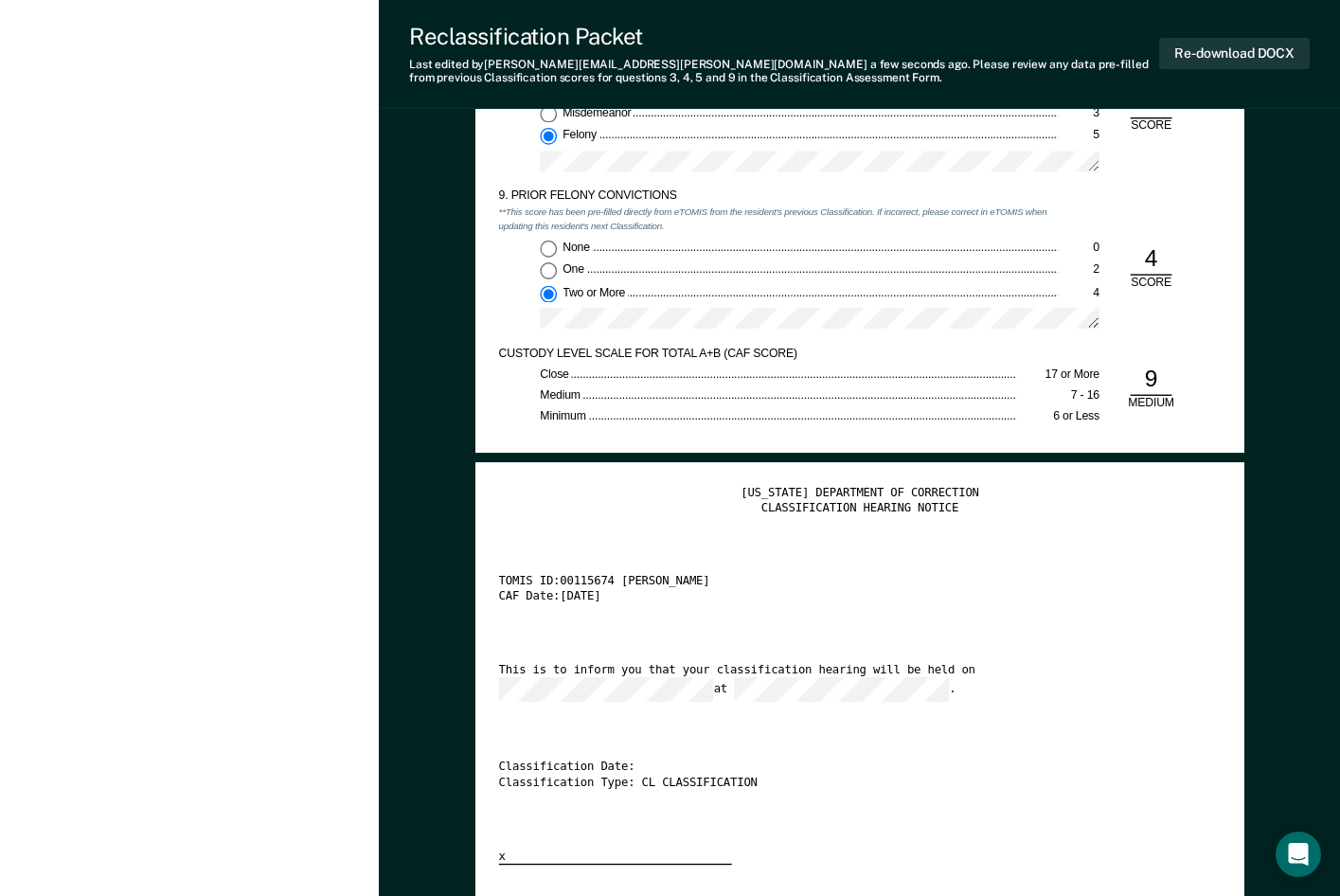
click at [1010, 755] on div "[US_STATE] DEPARTMENT OF CORRECTION CLASSIFICATION HEARING NOTICE TOMIS ID: 001…" at bounding box center [859, 676] width 723 height 380
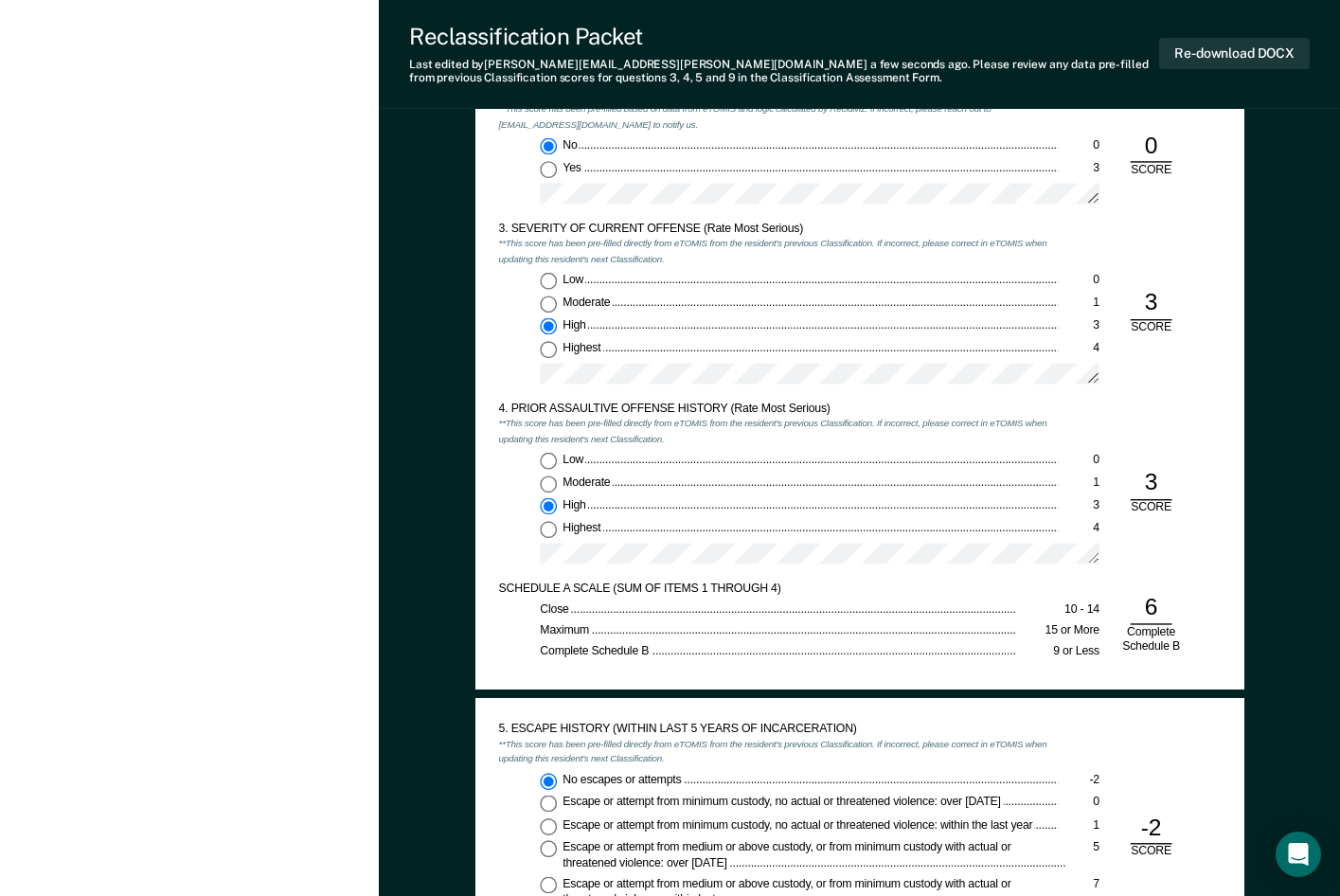
scroll to position [1516, 0]
click at [547, 535] on input "Highest 4" at bounding box center [548, 530] width 17 height 17
type textarea "x"
radio input "false"
radio input "true"
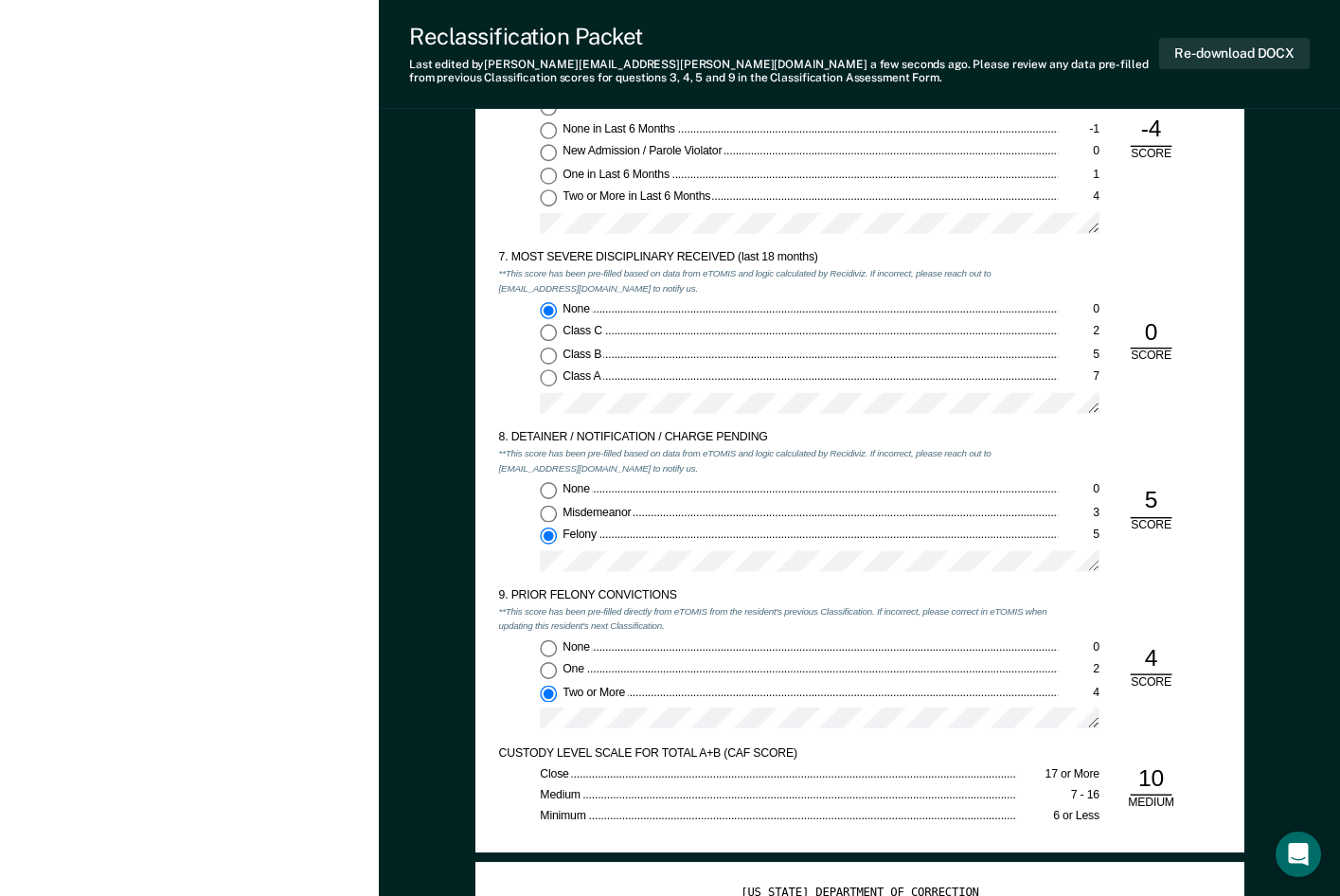
scroll to position [2463, 0]
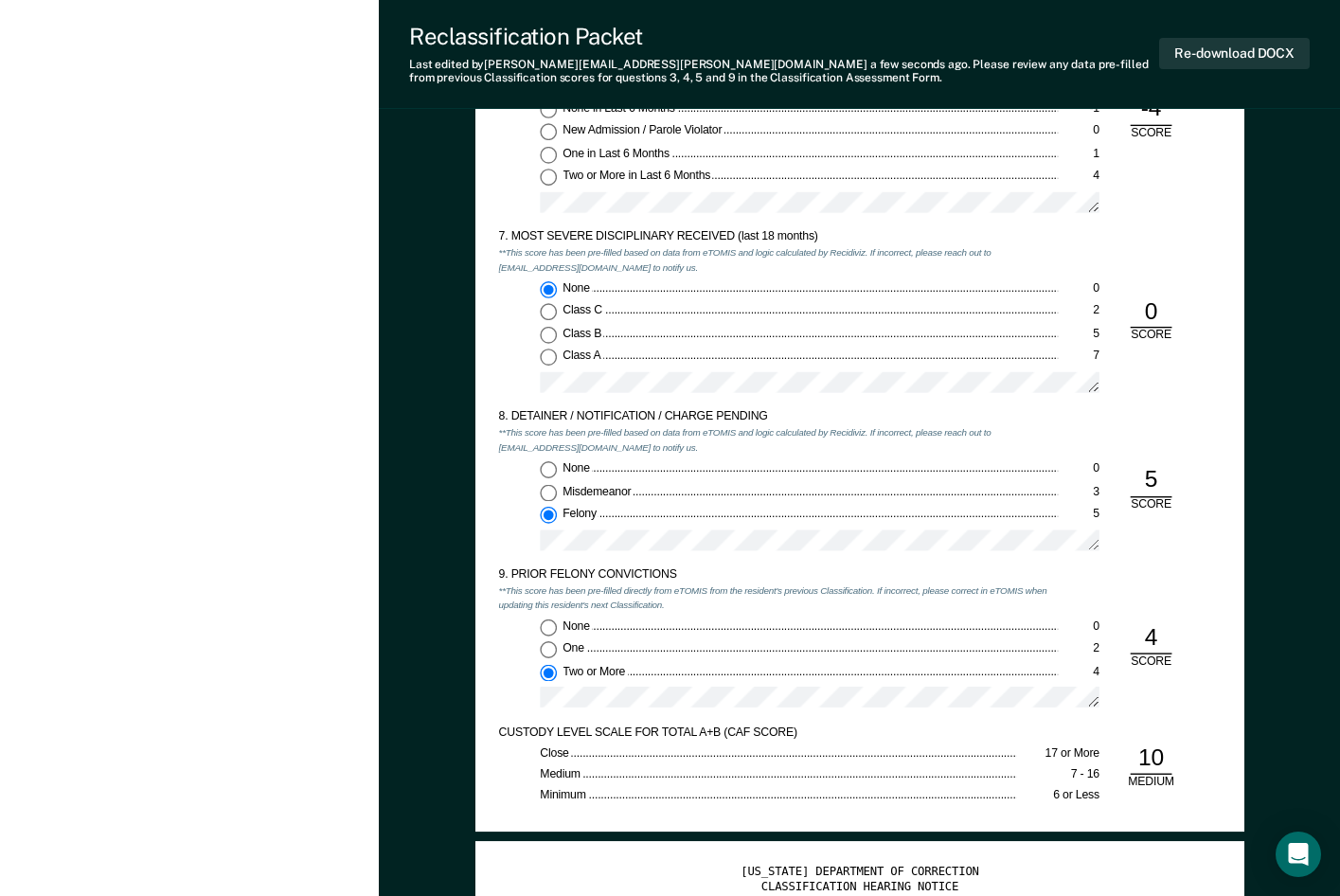
click at [820, 499] on div "Misdemeanor" at bounding box center [810, 491] width 495 height 15
click at [557, 499] on input "Misdemeanor 3" at bounding box center [548, 492] width 17 height 17
type textarea "x"
radio input "true"
radio input "false"
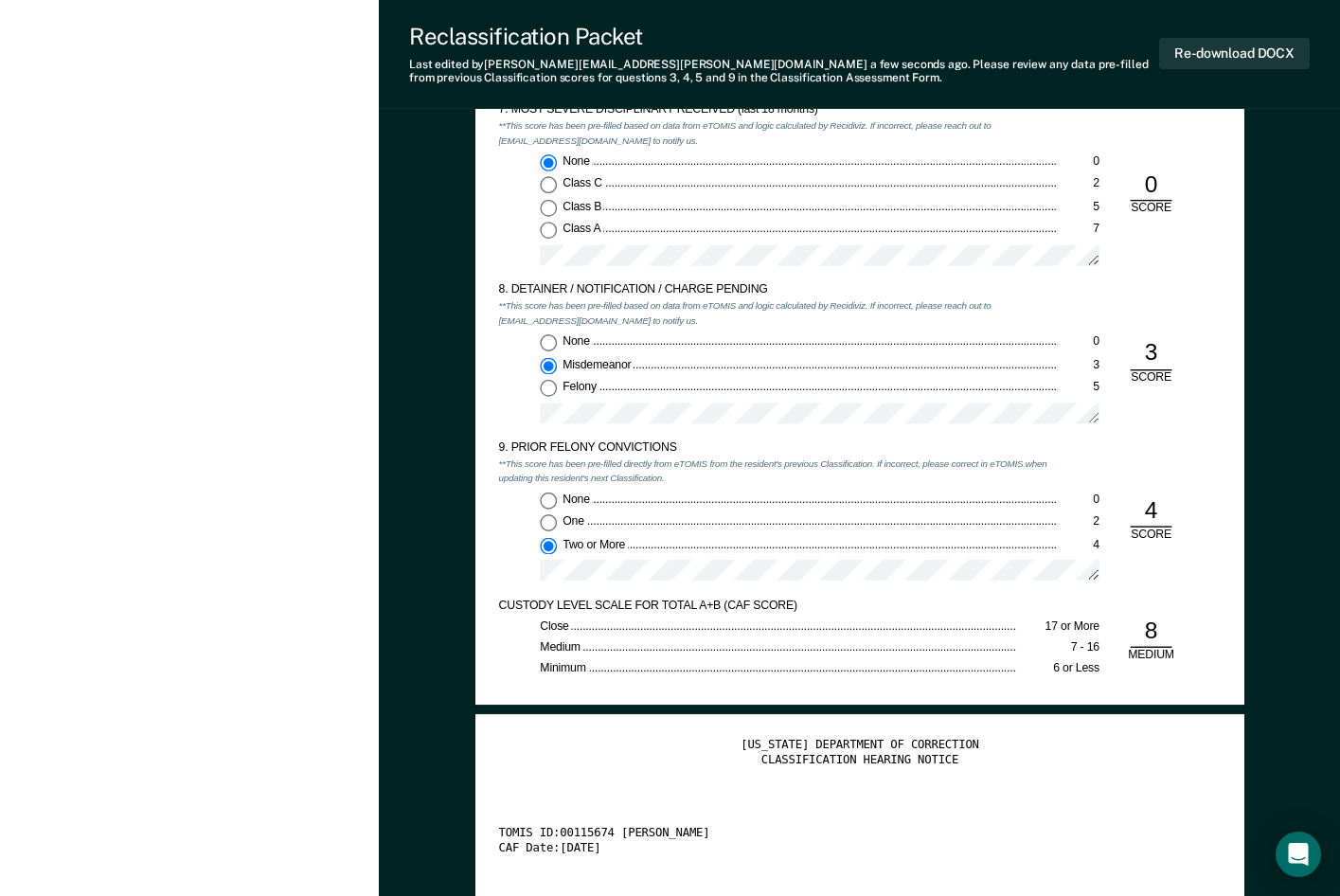
scroll to position [2558, 0]
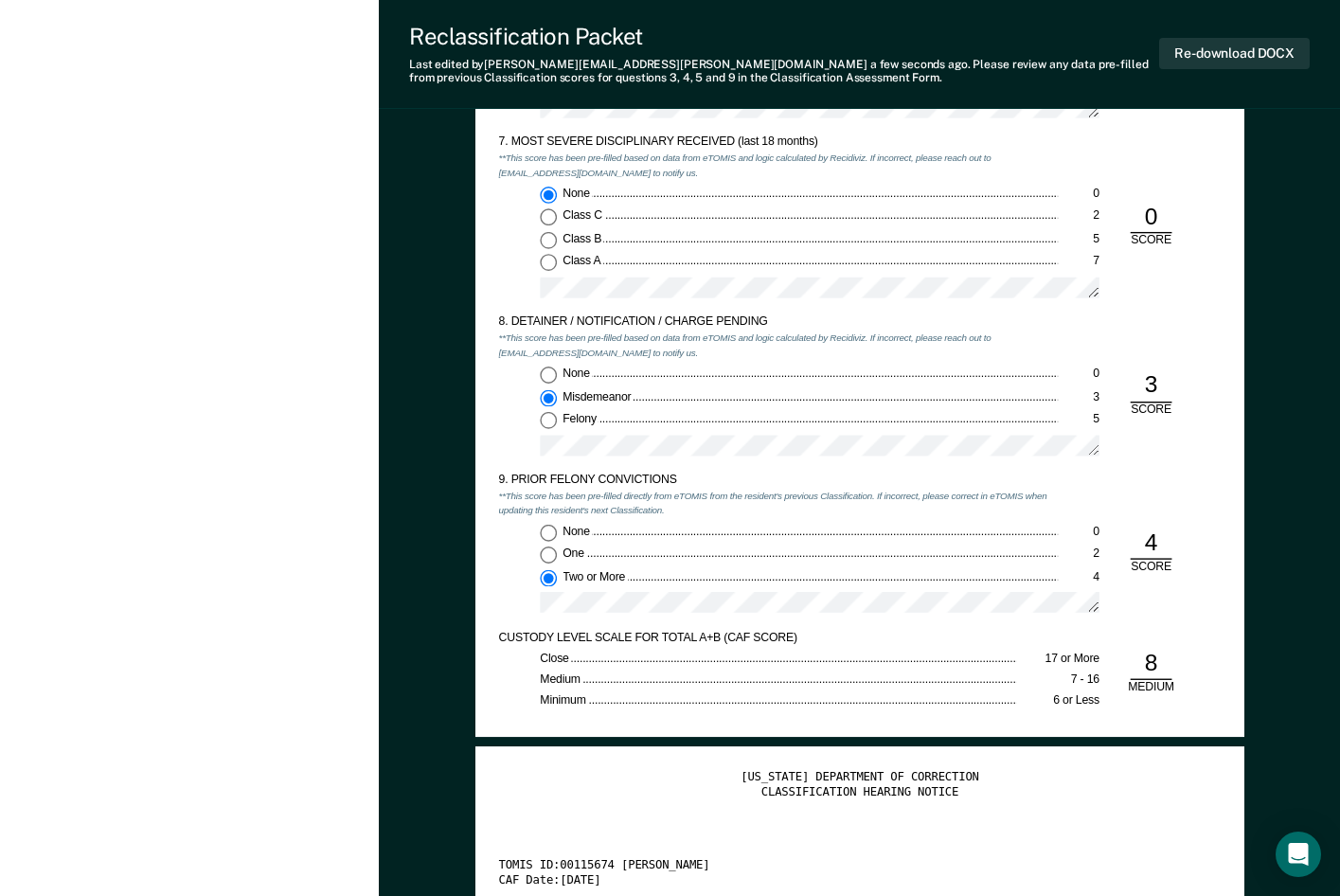
click at [552, 424] on input "Felony 5" at bounding box center [548, 420] width 17 height 17
type textarea "x"
radio input "false"
radio input "true"
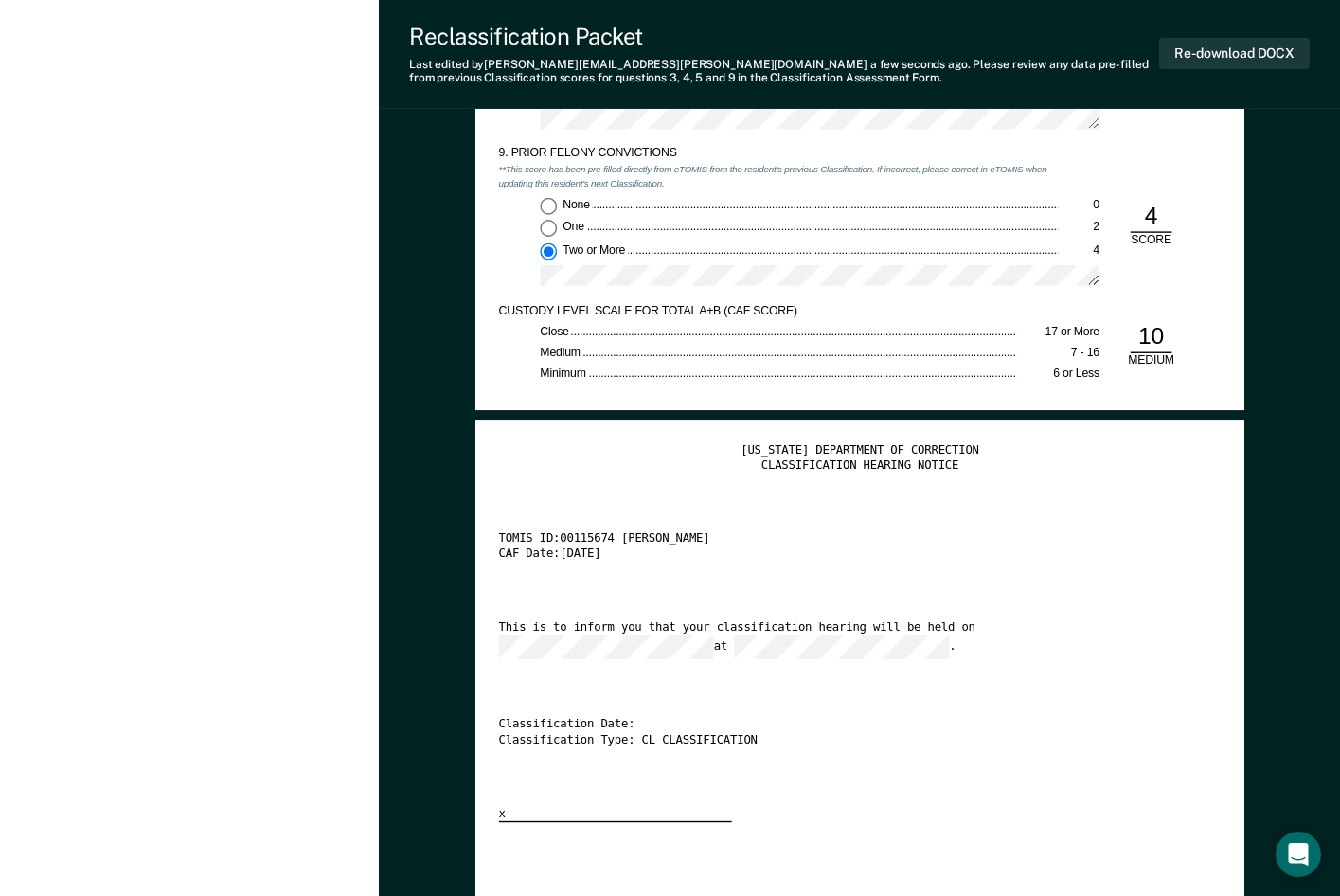
scroll to position [3031, 0]
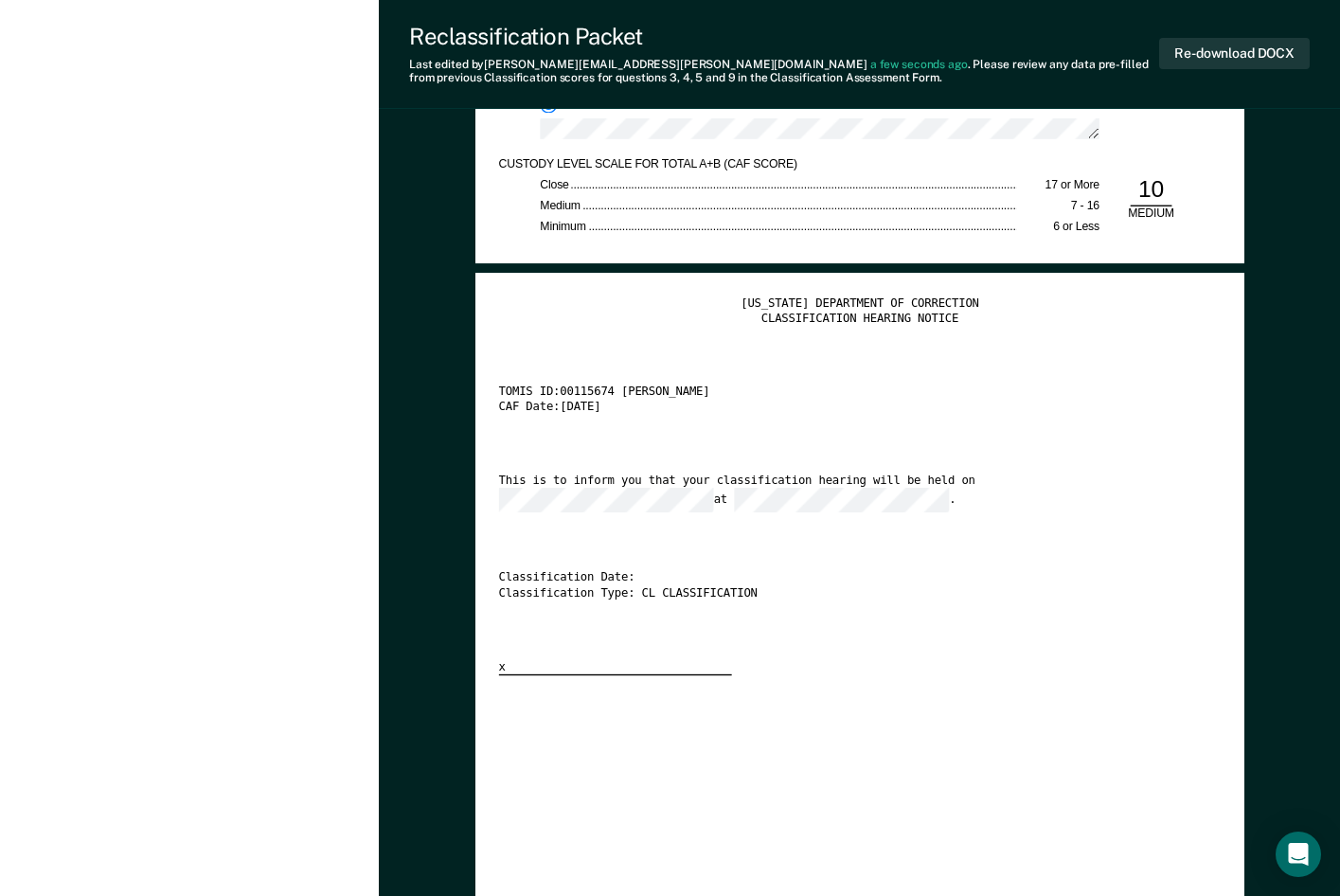
click at [1068, 530] on div "[US_STATE] DEPARTMENT OF CORRECTION CLASSIFICATION HEARING NOTICE TOMIS ID: 001…" at bounding box center [859, 486] width 723 height 380
type textarea "x"
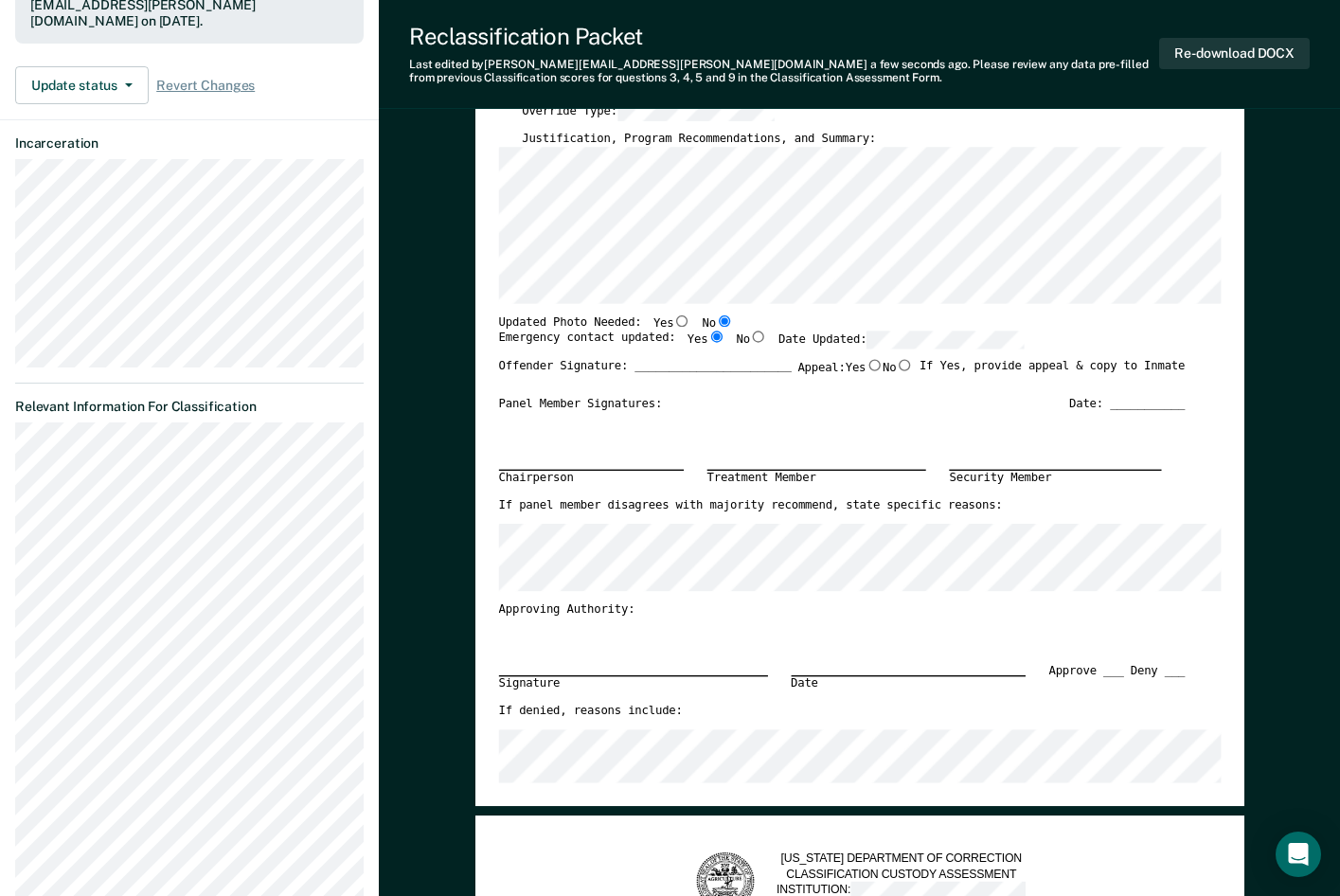
scroll to position [95, 0]
